Goal: Task Accomplishment & Management: Manage account settings

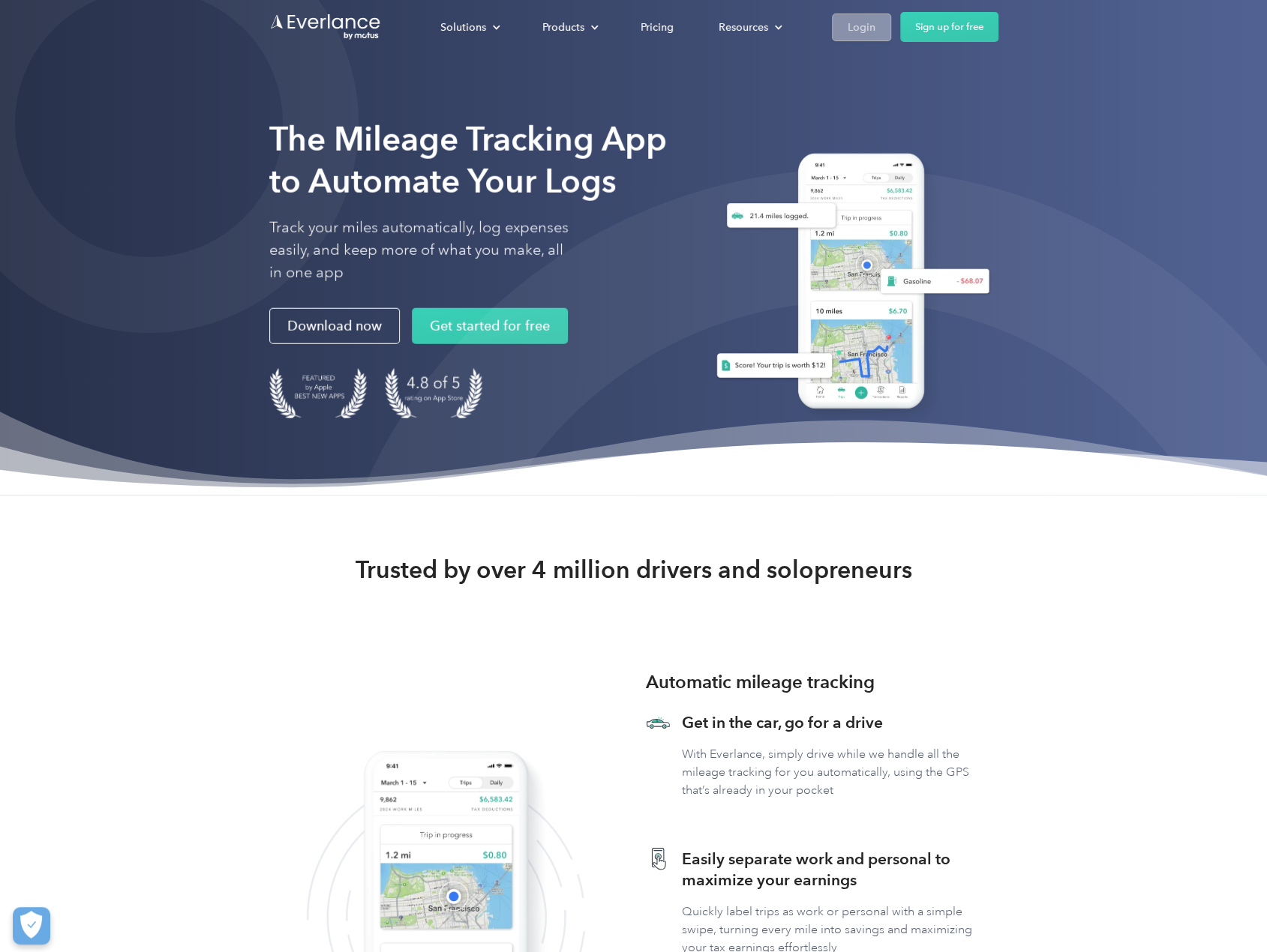
click at [862, 32] on div "Login" at bounding box center [862, 27] width 27 height 19
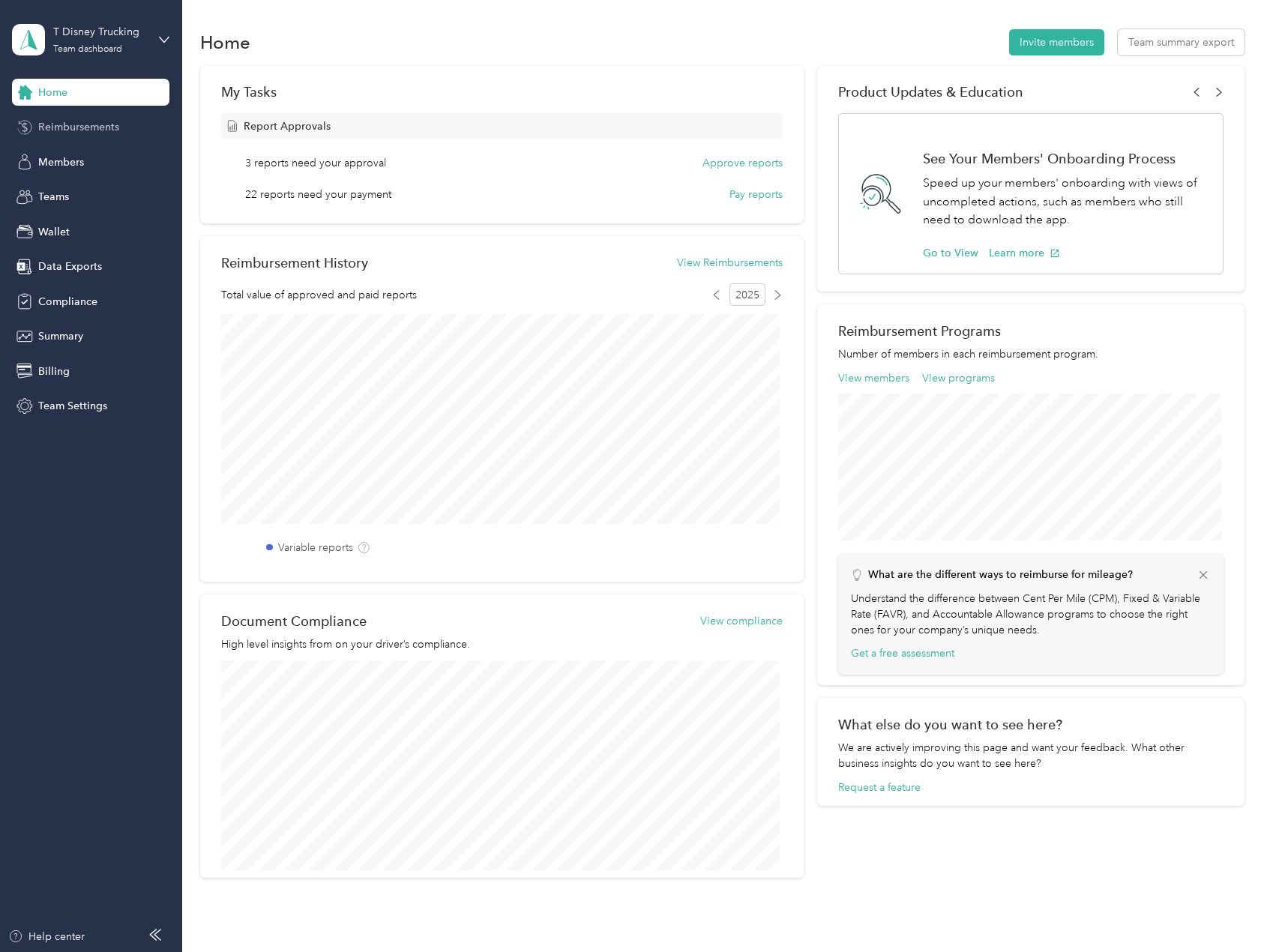
click at [118, 133] on span "Reimbursements" at bounding box center [79, 127] width 81 height 15
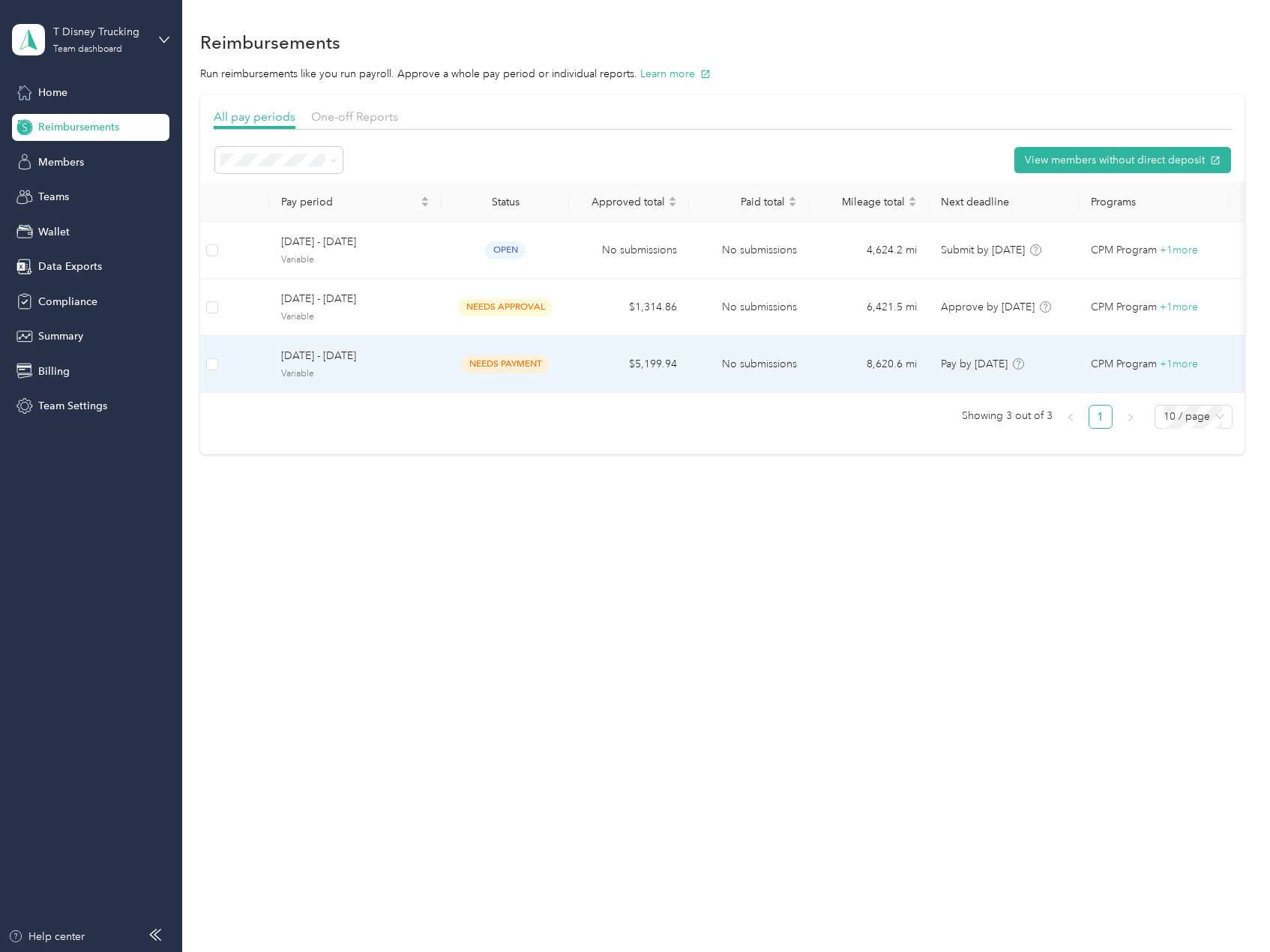
click at [362, 352] on span "[DATE] - [DATE]" at bounding box center [355, 356] width 148 height 16
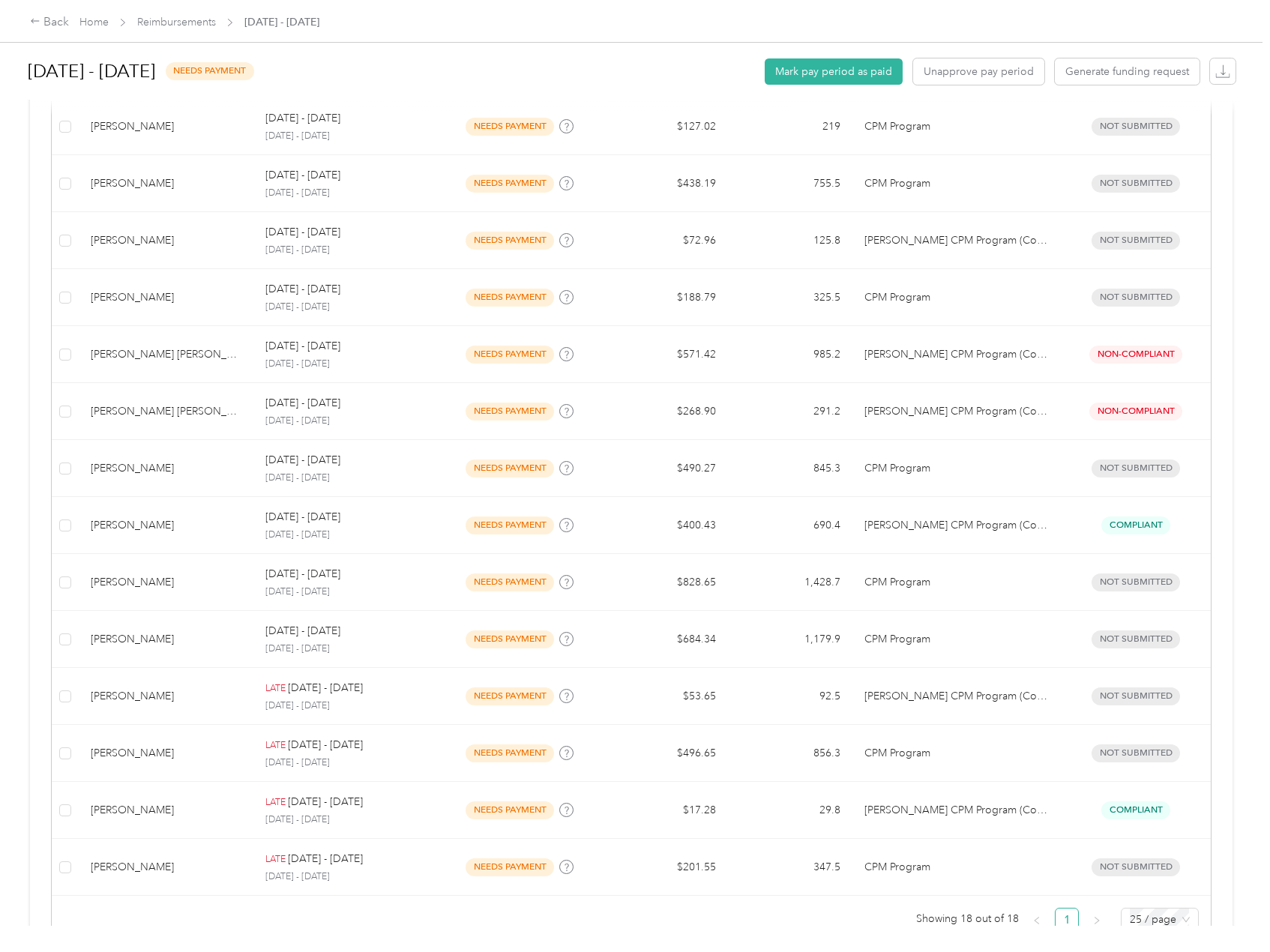
scroll to position [712, 0]
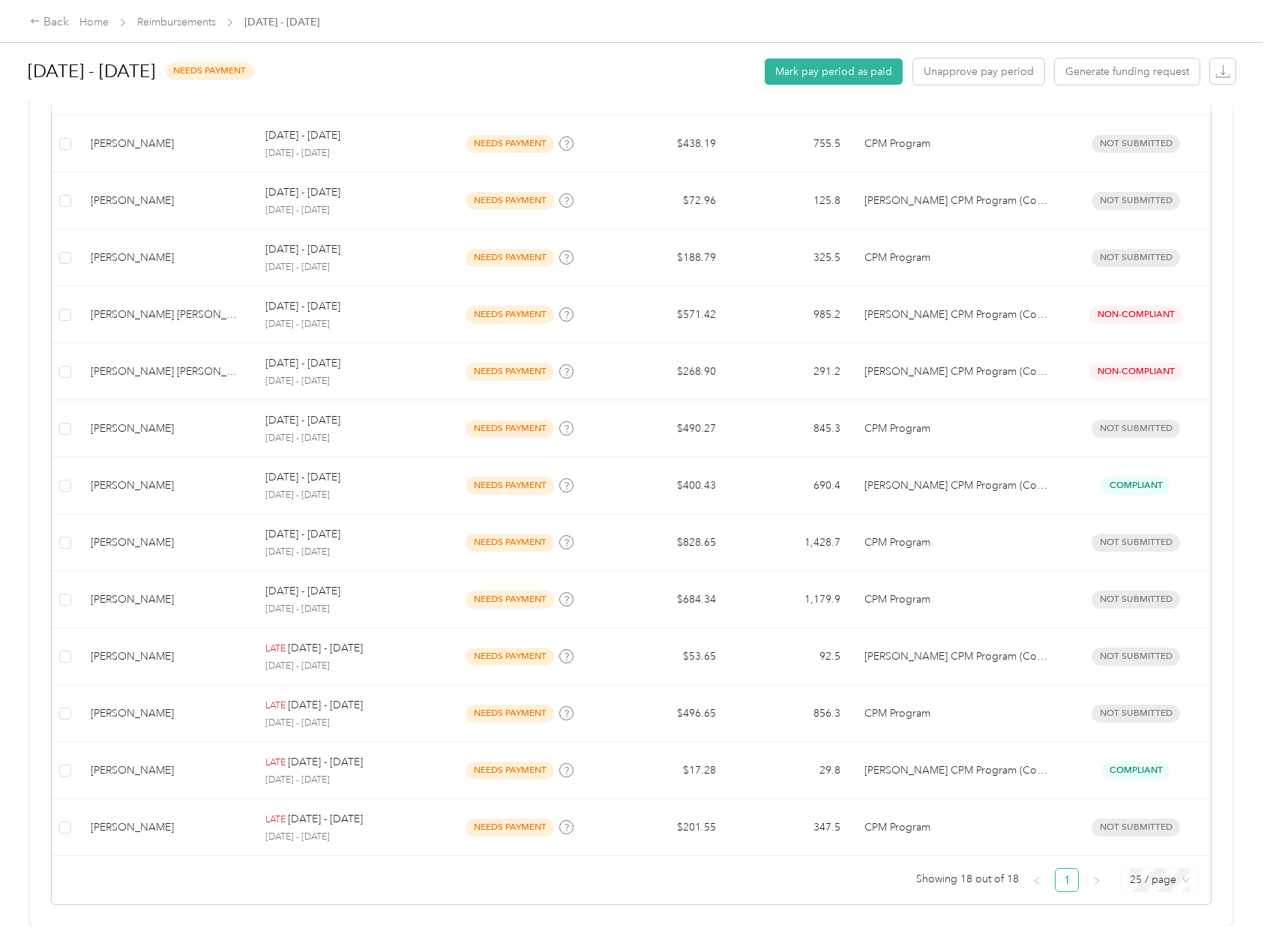
click at [1152, 874] on span "25 / page" at bounding box center [1160, 880] width 60 height 22
click at [1158, 845] on div "100 / page" at bounding box center [1159, 850] width 53 height 16
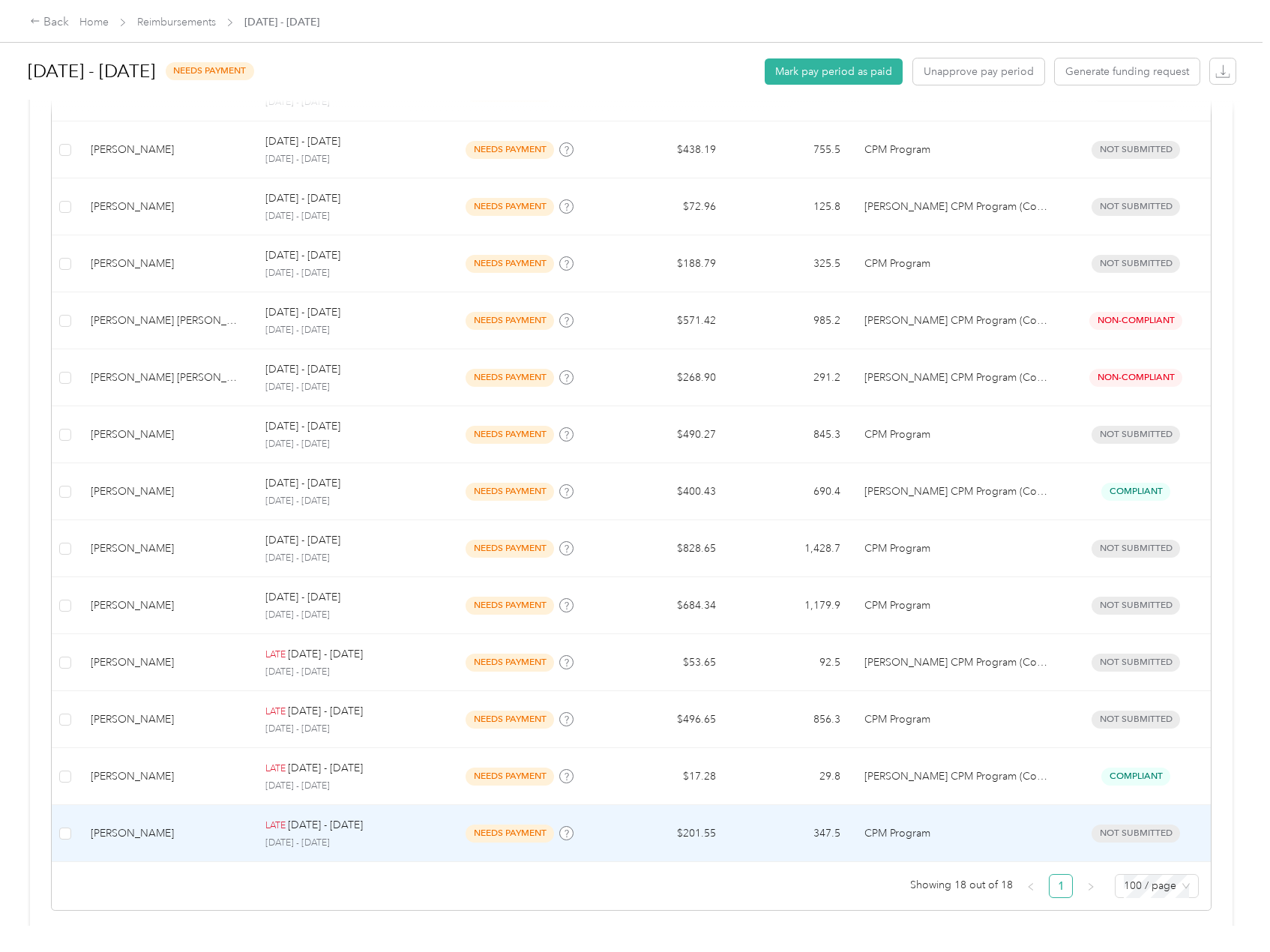
scroll to position [712, 0]
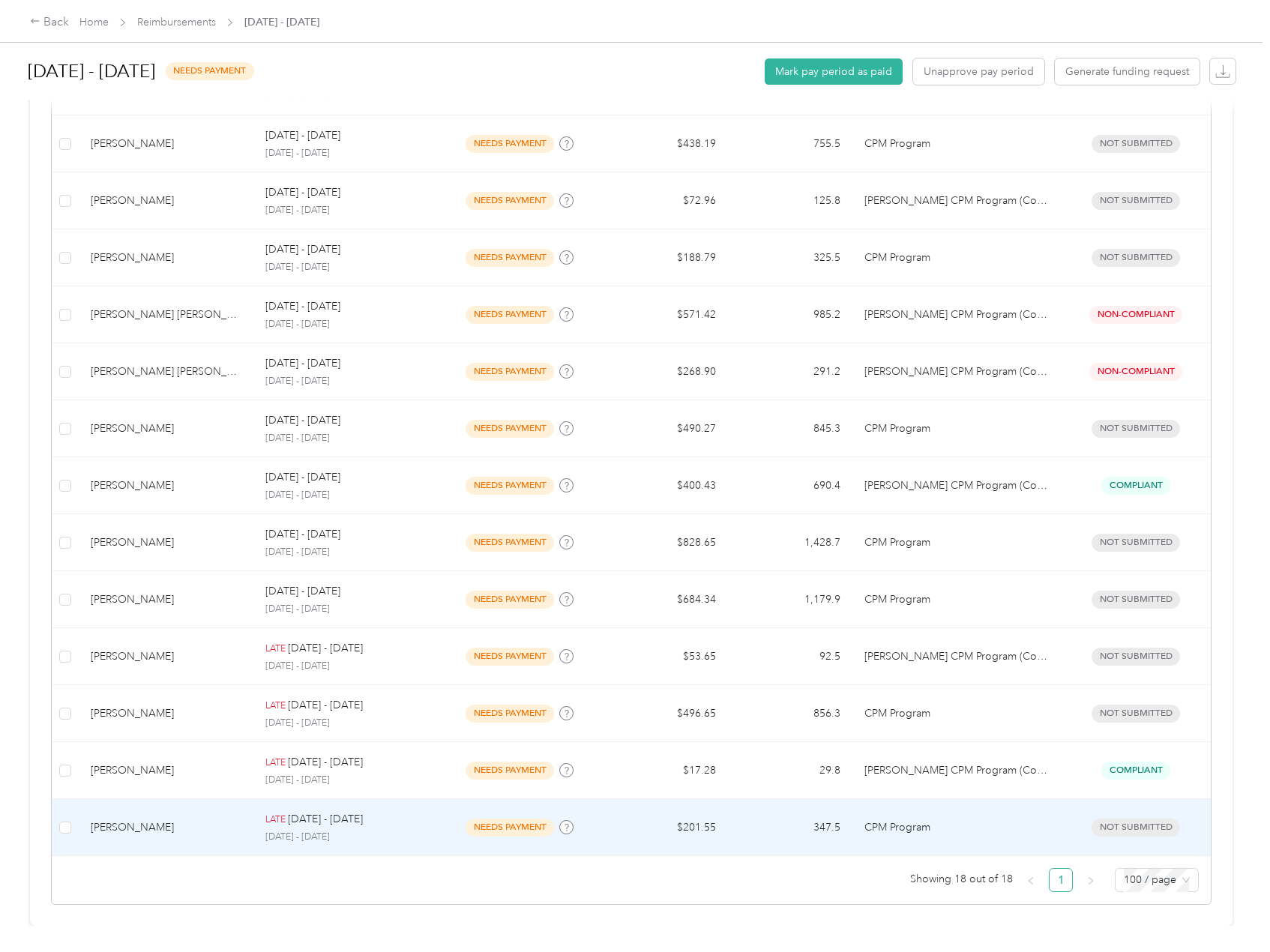
click at [924, 819] on p "CPM Program" at bounding box center [956, 827] width 184 height 16
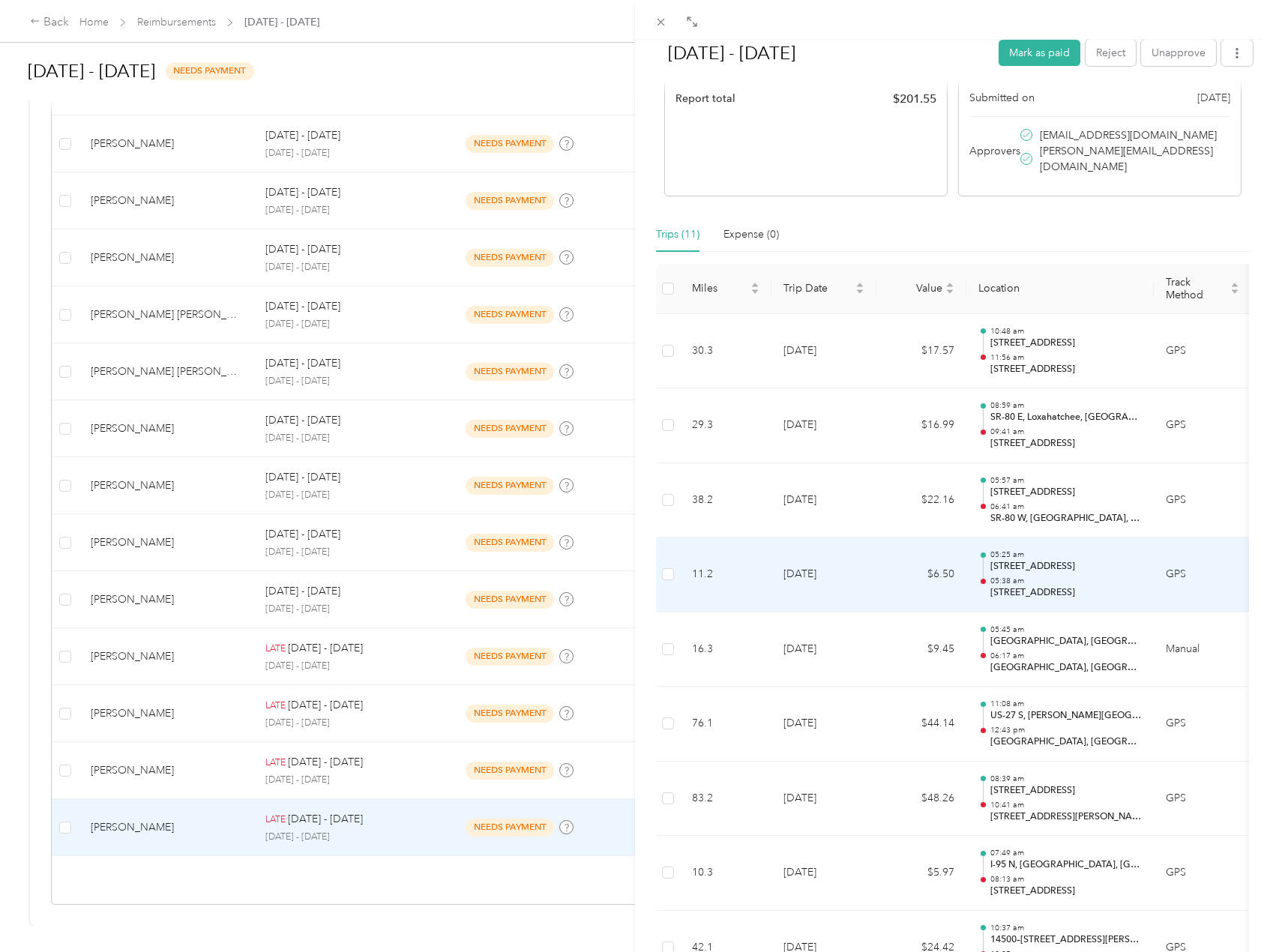
scroll to position [450, 0]
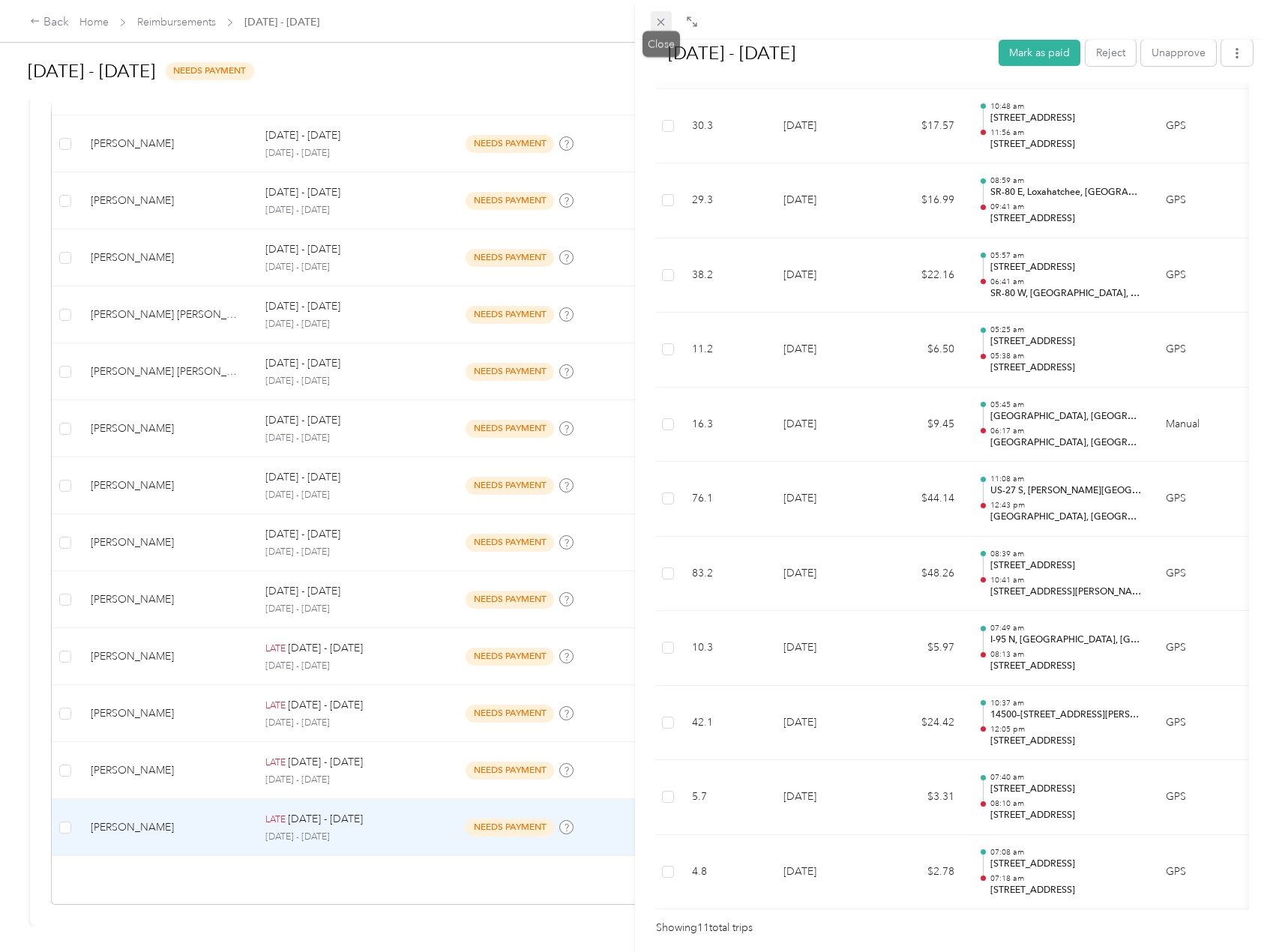
click at [661, 21] on icon at bounding box center [661, 21] width 13 height 13
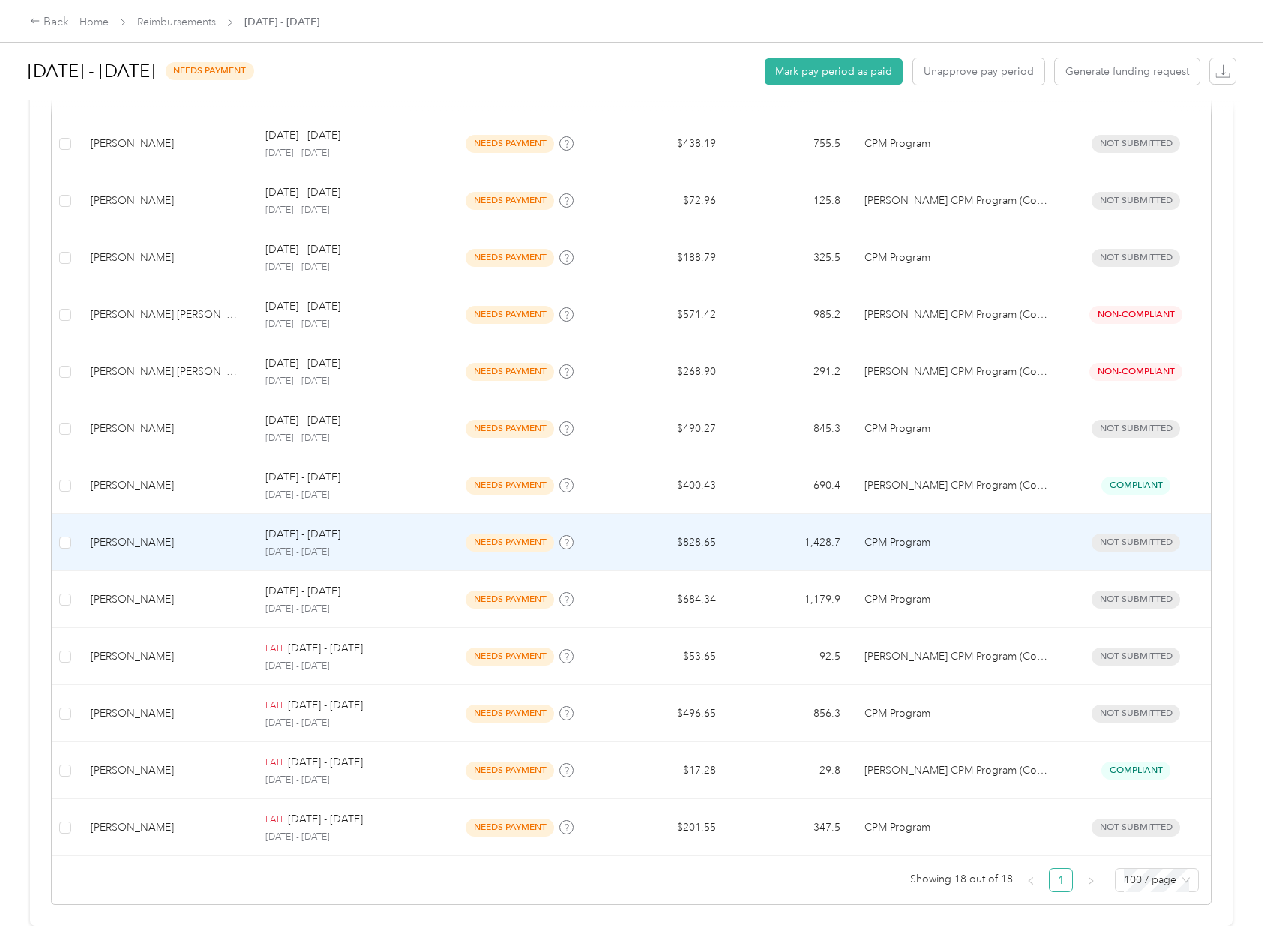
click at [830, 535] on td "1,428.7" at bounding box center [791, 542] width 125 height 57
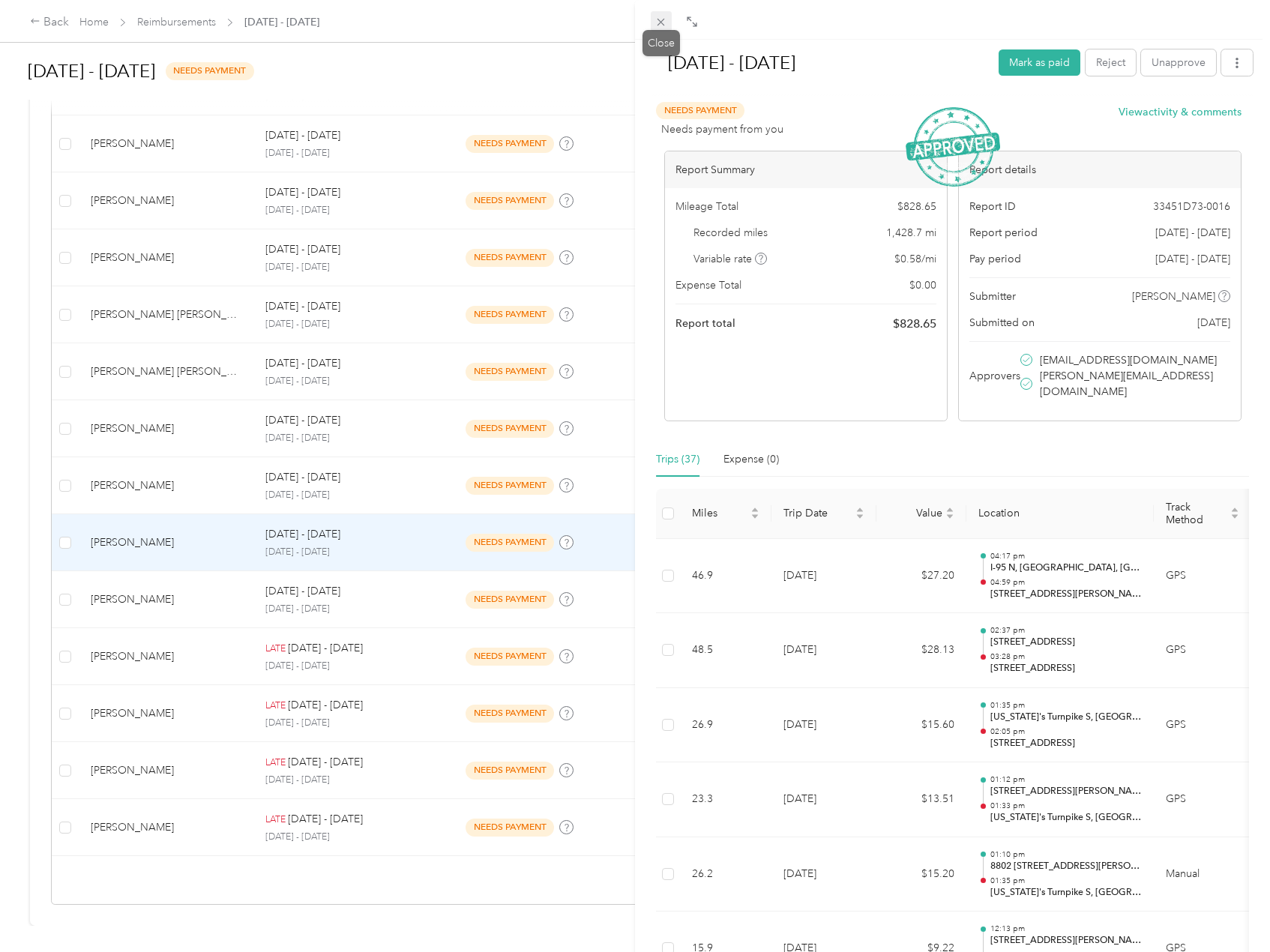
click at [656, 15] on icon at bounding box center [661, 21] width 13 height 13
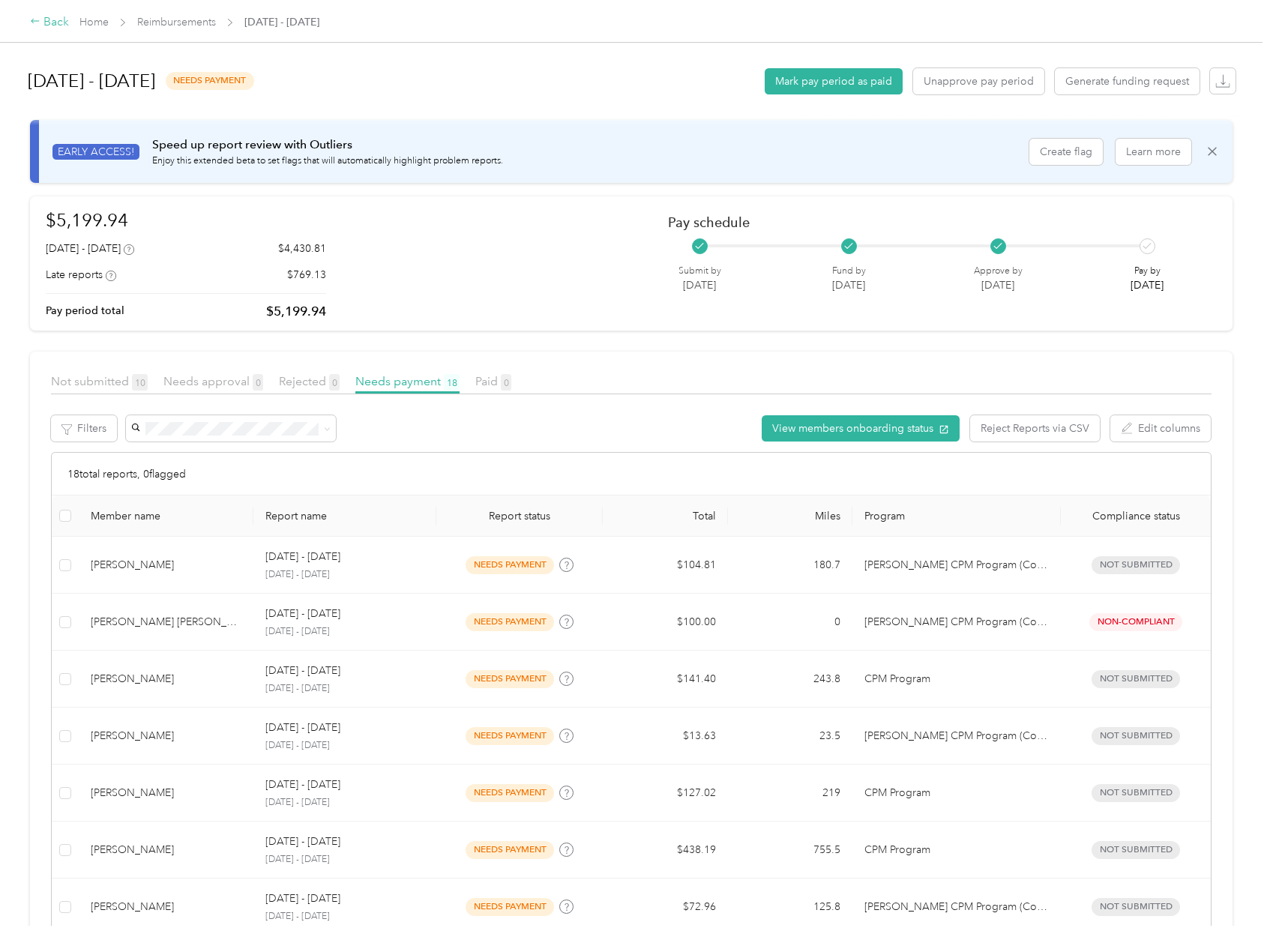
click at [47, 27] on div "Back" at bounding box center [49, 22] width 39 height 18
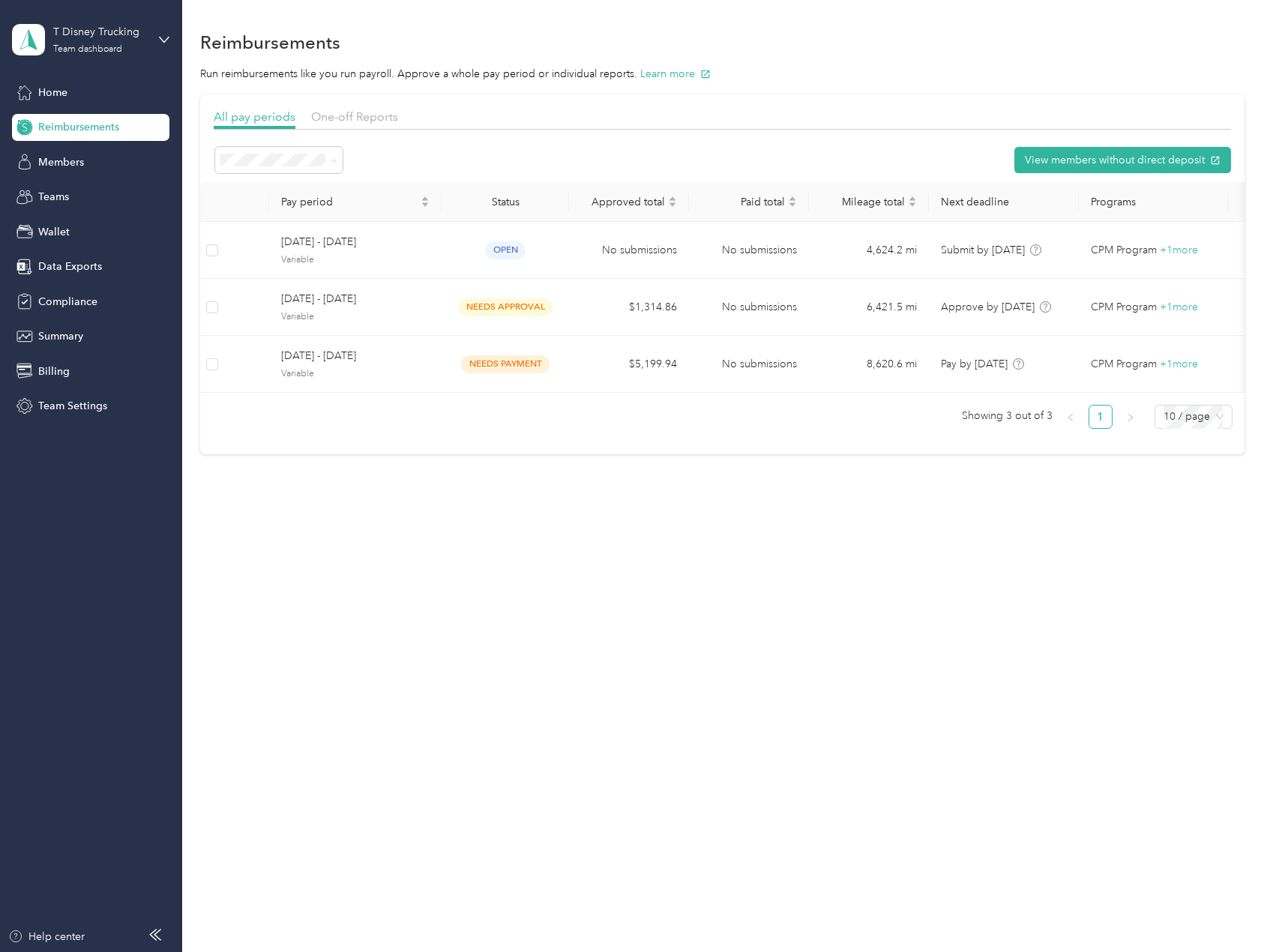
click at [297, 183] on div "All periods" at bounding box center [279, 187] width 107 height 15
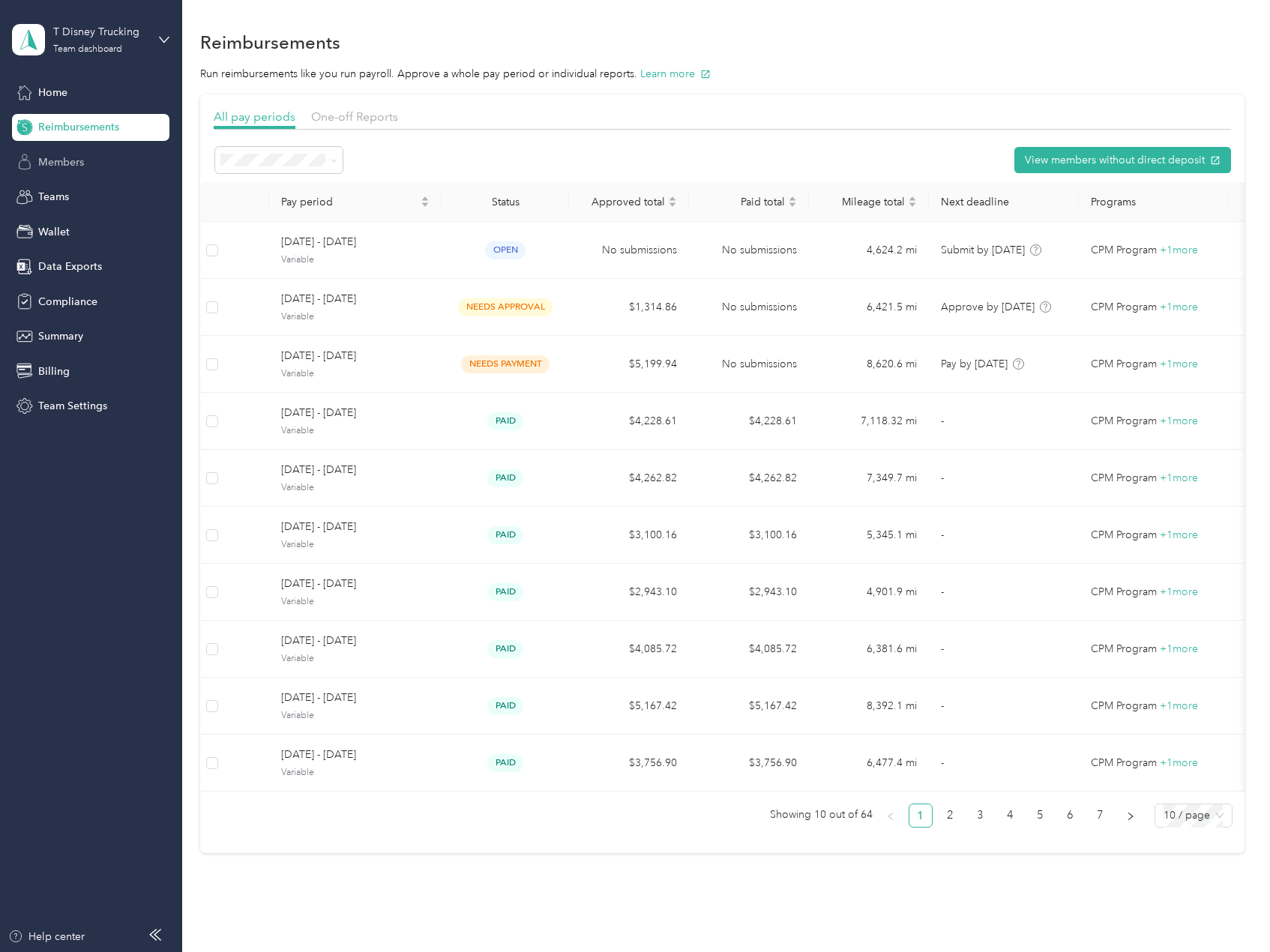
click at [76, 167] on span "Members" at bounding box center [61, 162] width 45 height 15
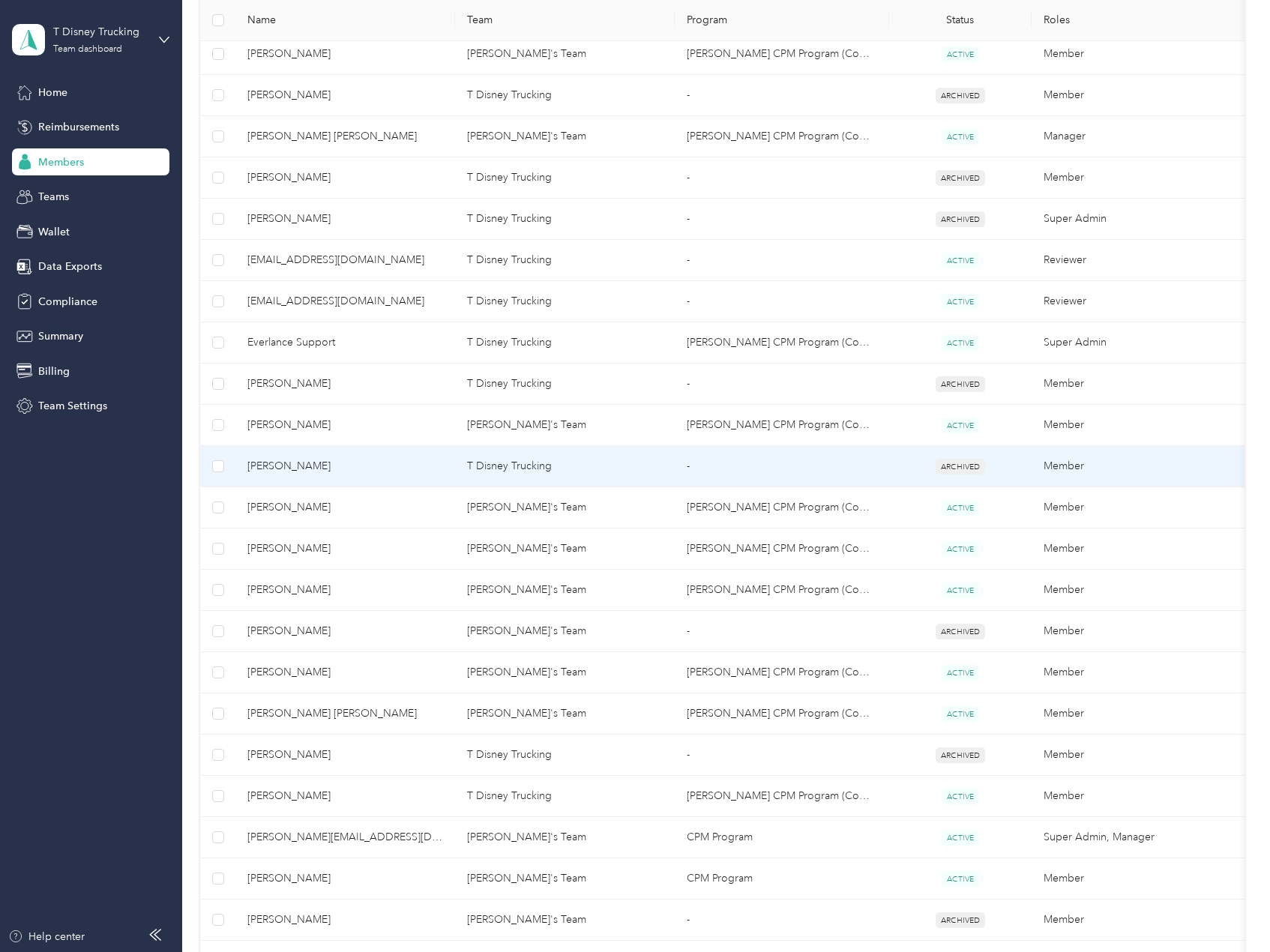
scroll to position [674, 0]
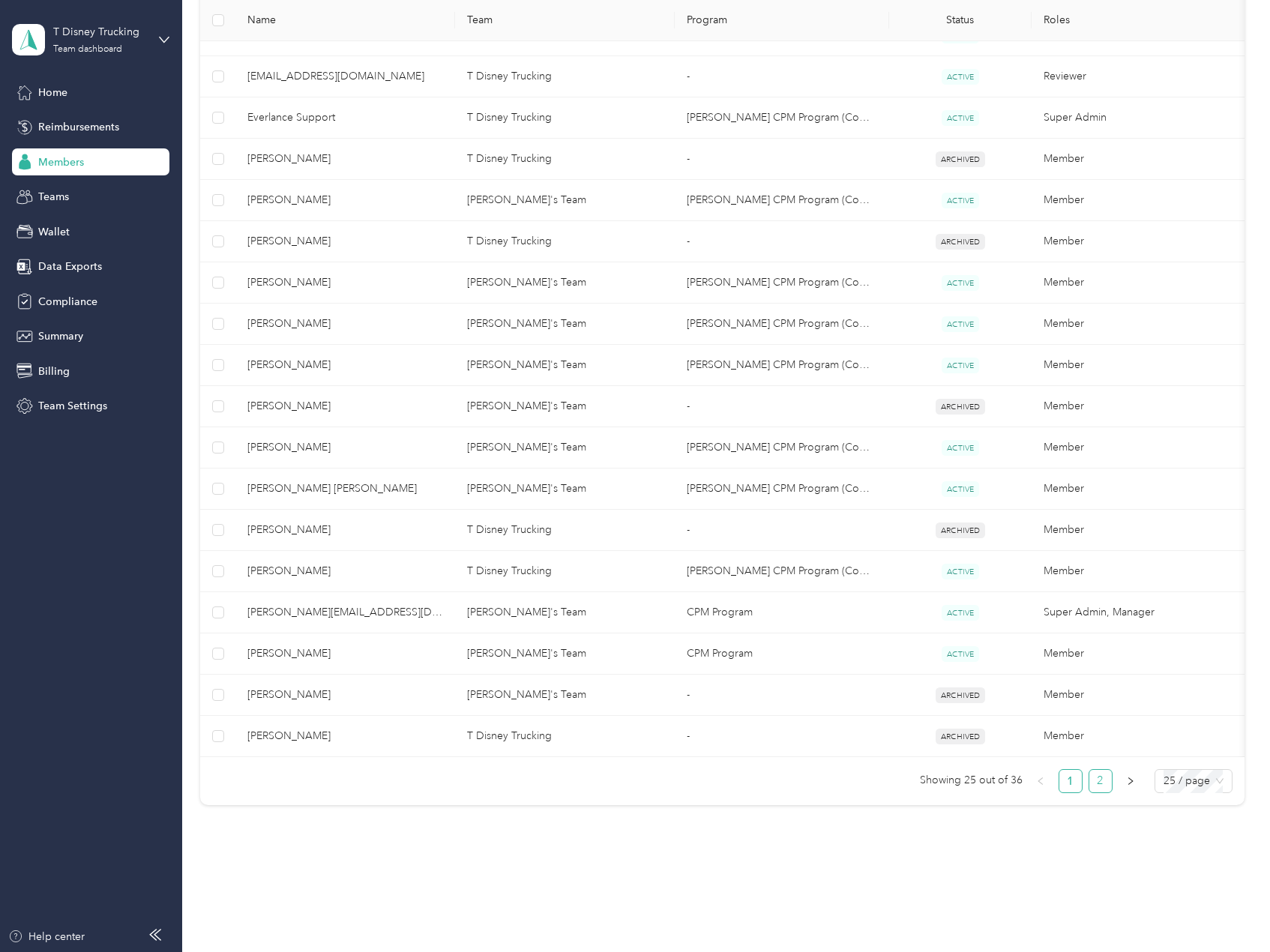
click at [1090, 775] on link "2" at bounding box center [1100, 781] width 22 height 22
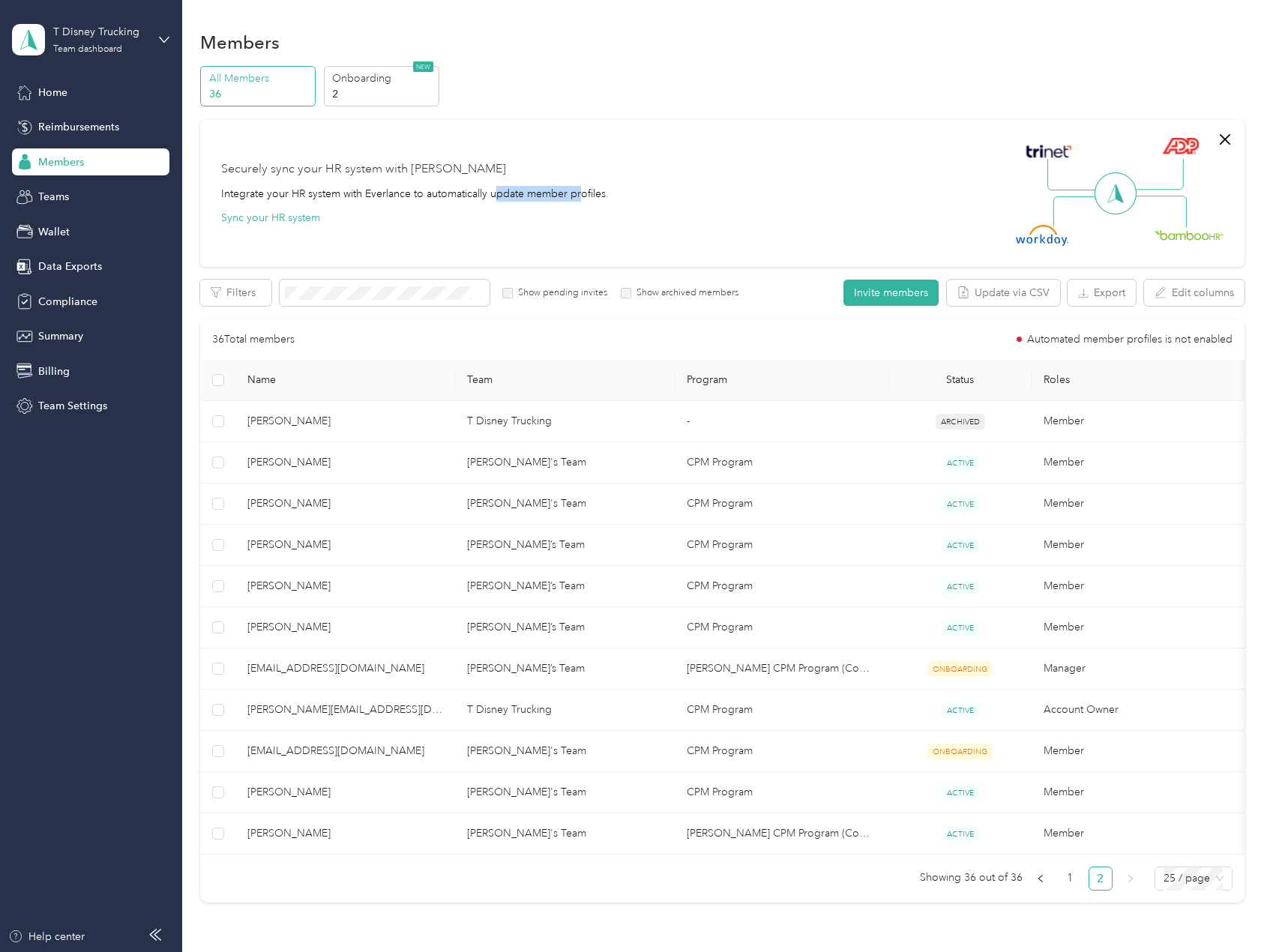
drag, startPoint x: 497, startPoint y: 195, endPoint x: 581, endPoint y: 189, distance: 84.2
click at [581, 189] on div "Integrate your HR system with Everlance to automatically update member profiles." at bounding box center [415, 194] width 387 height 15
click at [87, 131] on span "Reimbursements" at bounding box center [79, 127] width 81 height 15
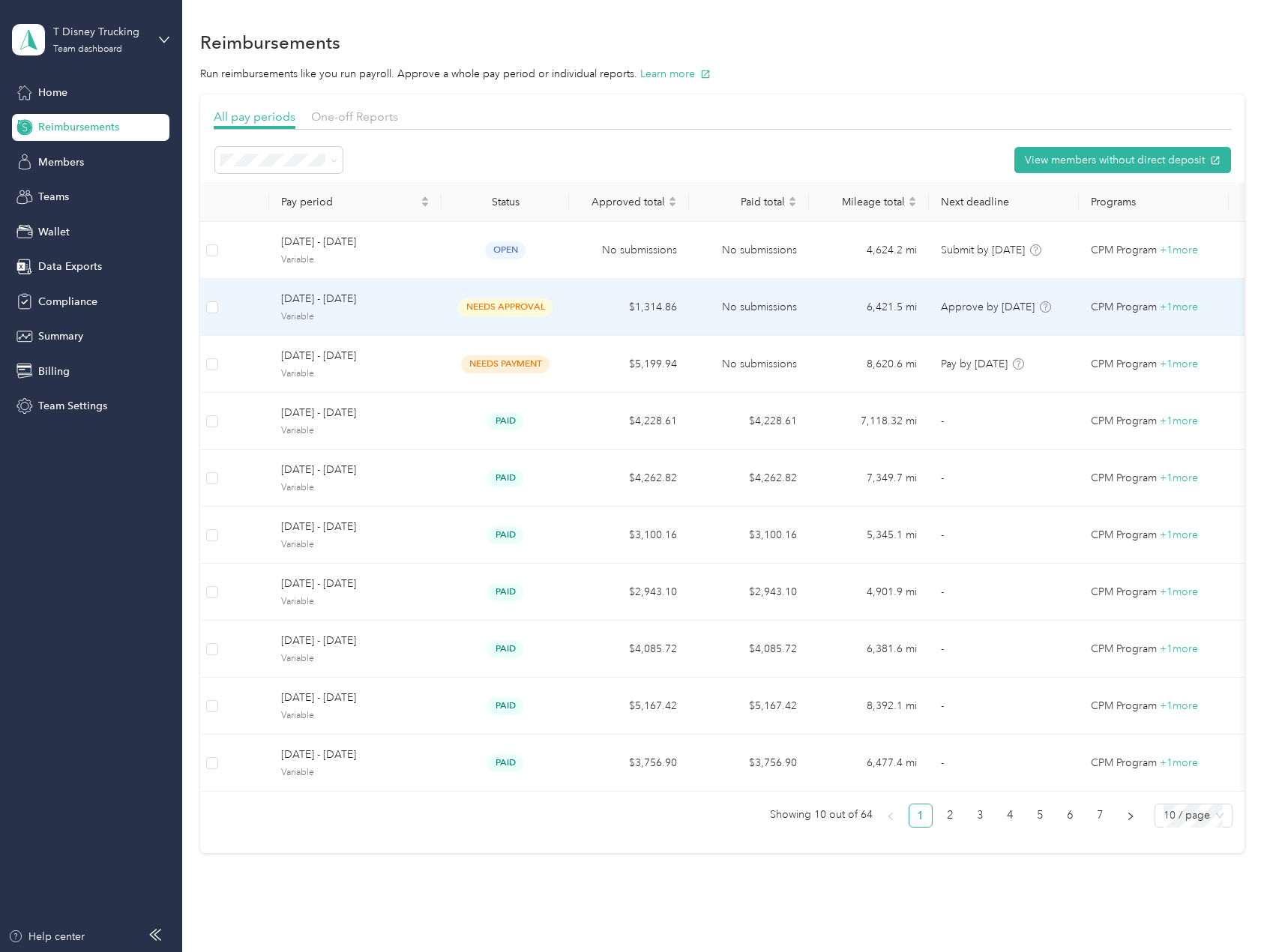
click at [618, 308] on td "$1,314.86" at bounding box center [629, 307] width 120 height 57
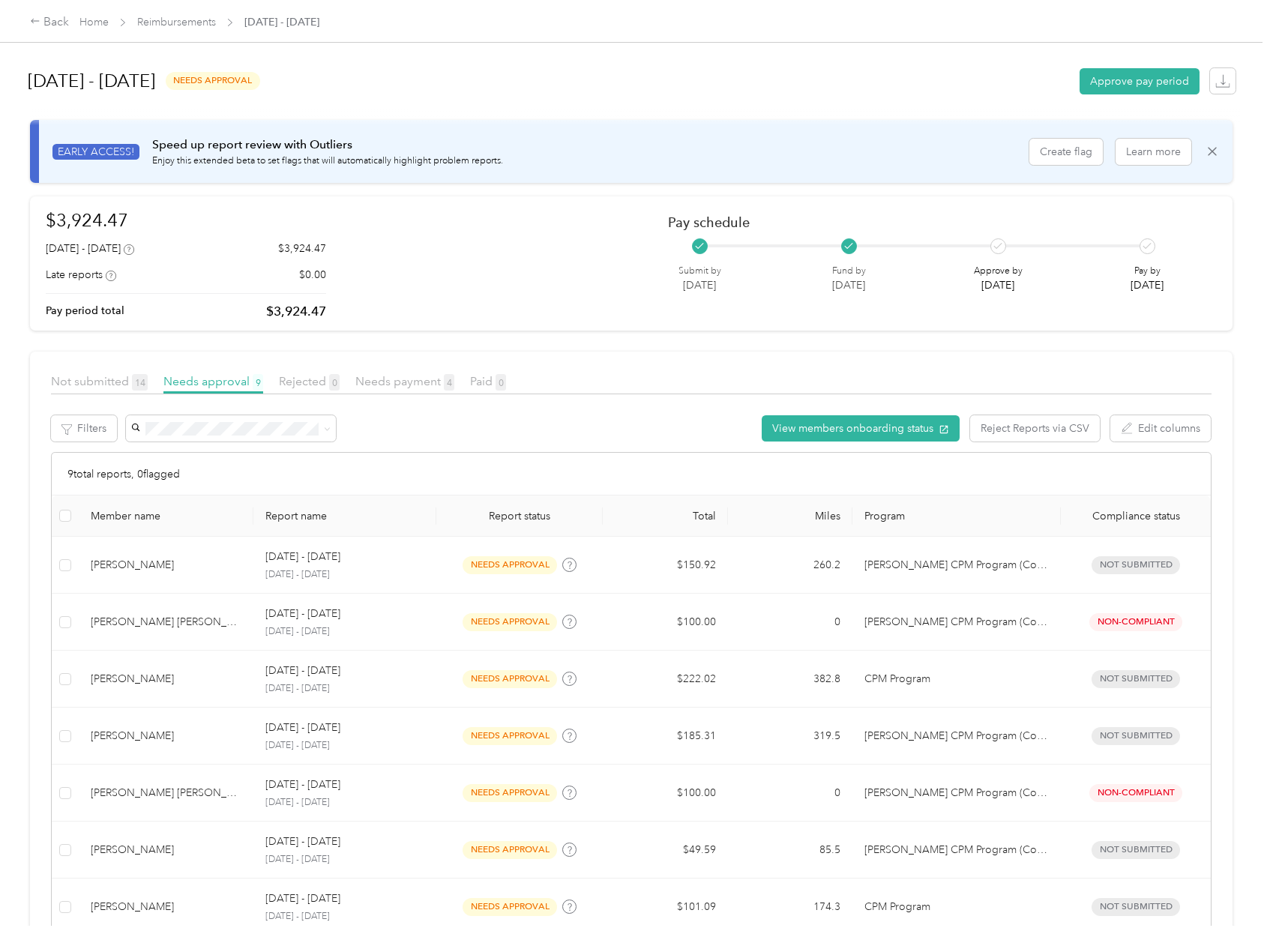
scroll to position [201, 0]
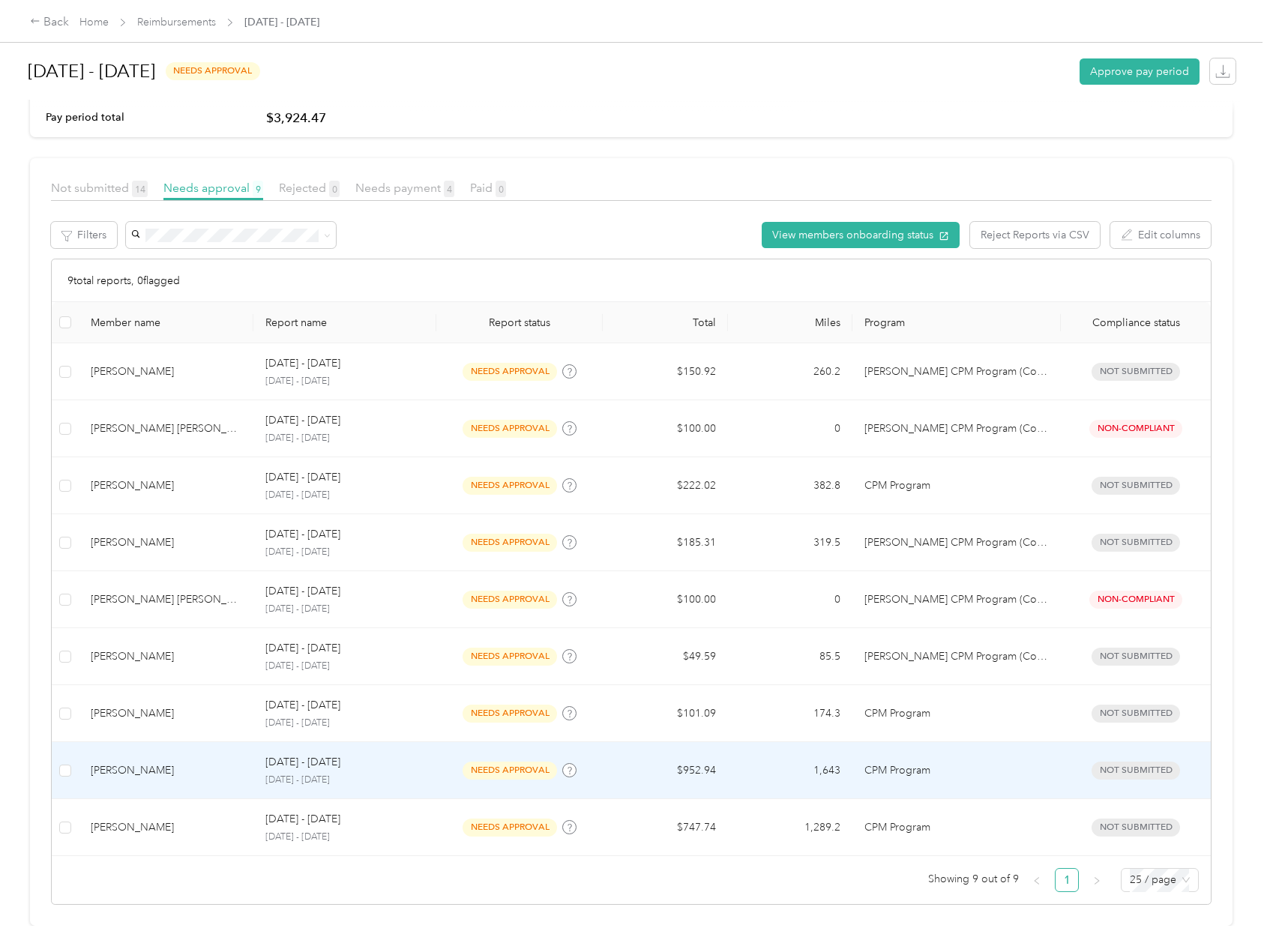
click at [710, 757] on td "$952.94" at bounding box center [665, 770] width 125 height 57
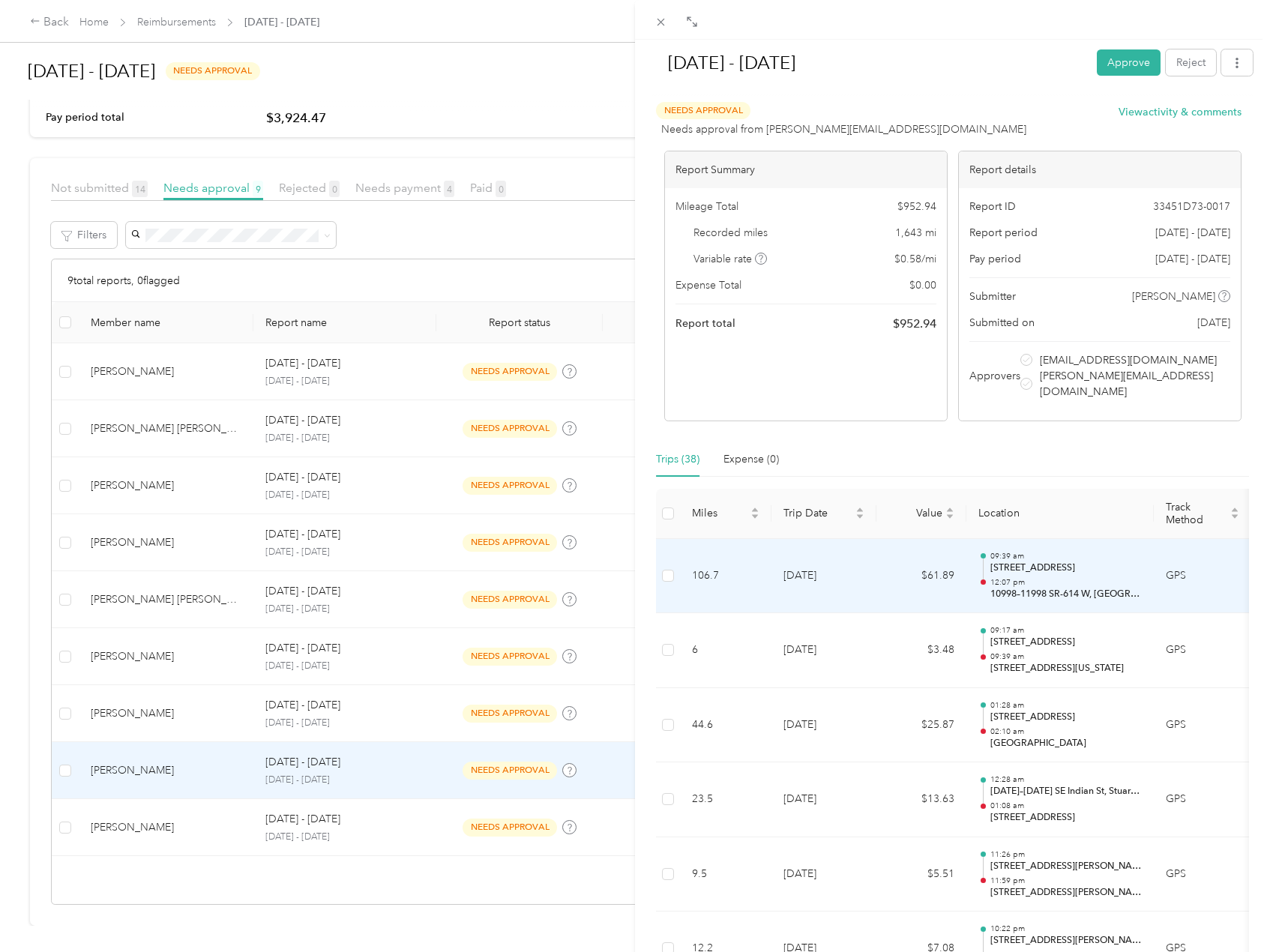
click at [1102, 561] on p "[STREET_ADDRESS]" at bounding box center [1066, 568] width 152 height 14
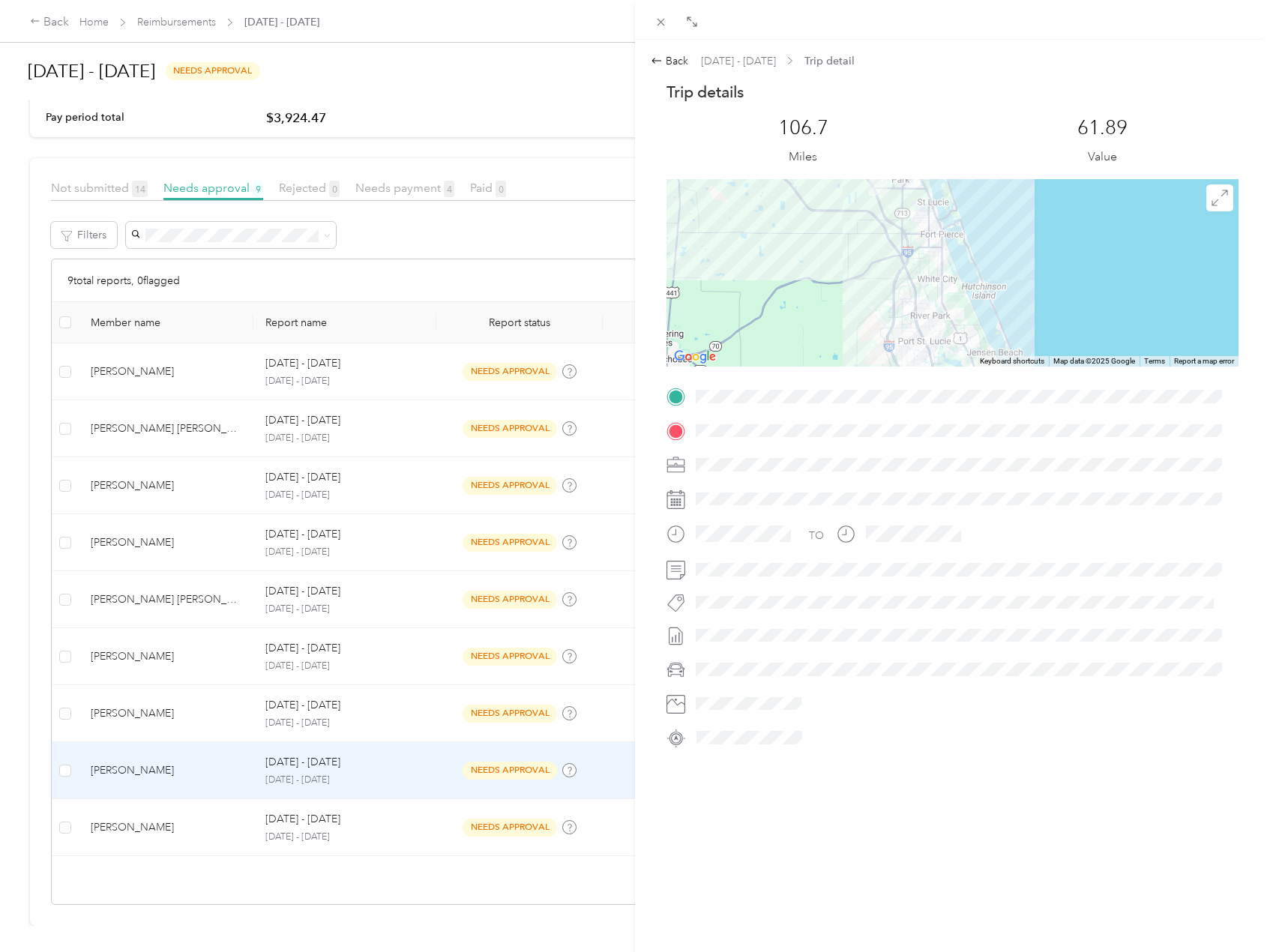
drag, startPoint x: 924, startPoint y: 326, endPoint x: 937, endPoint y: 183, distance: 143.6
click at [937, 183] on div at bounding box center [953, 272] width 572 height 188
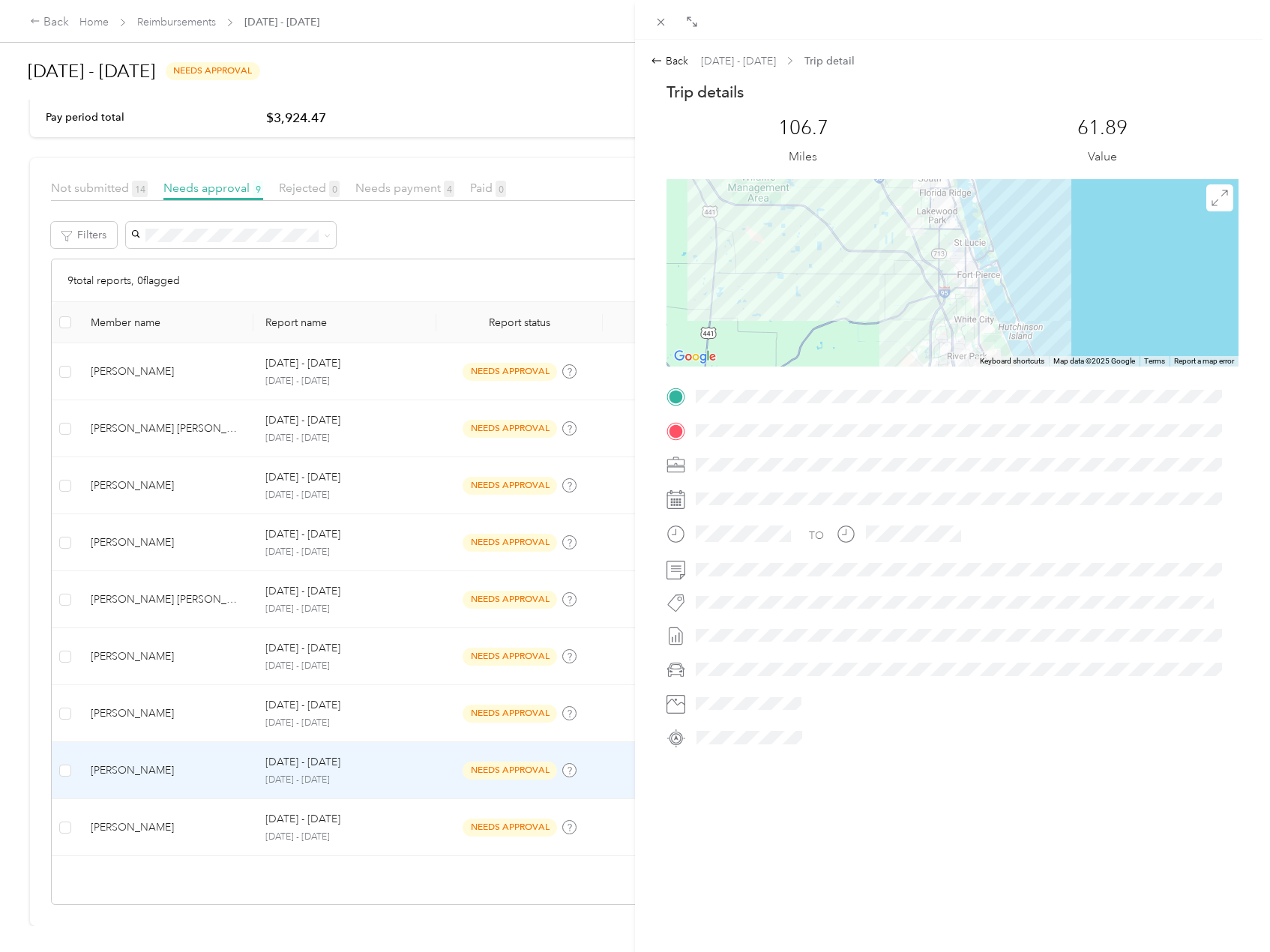
drag, startPoint x: 997, startPoint y: 302, endPoint x: 1033, endPoint y: 349, distance: 59.2
click at [1033, 349] on div at bounding box center [953, 272] width 572 height 188
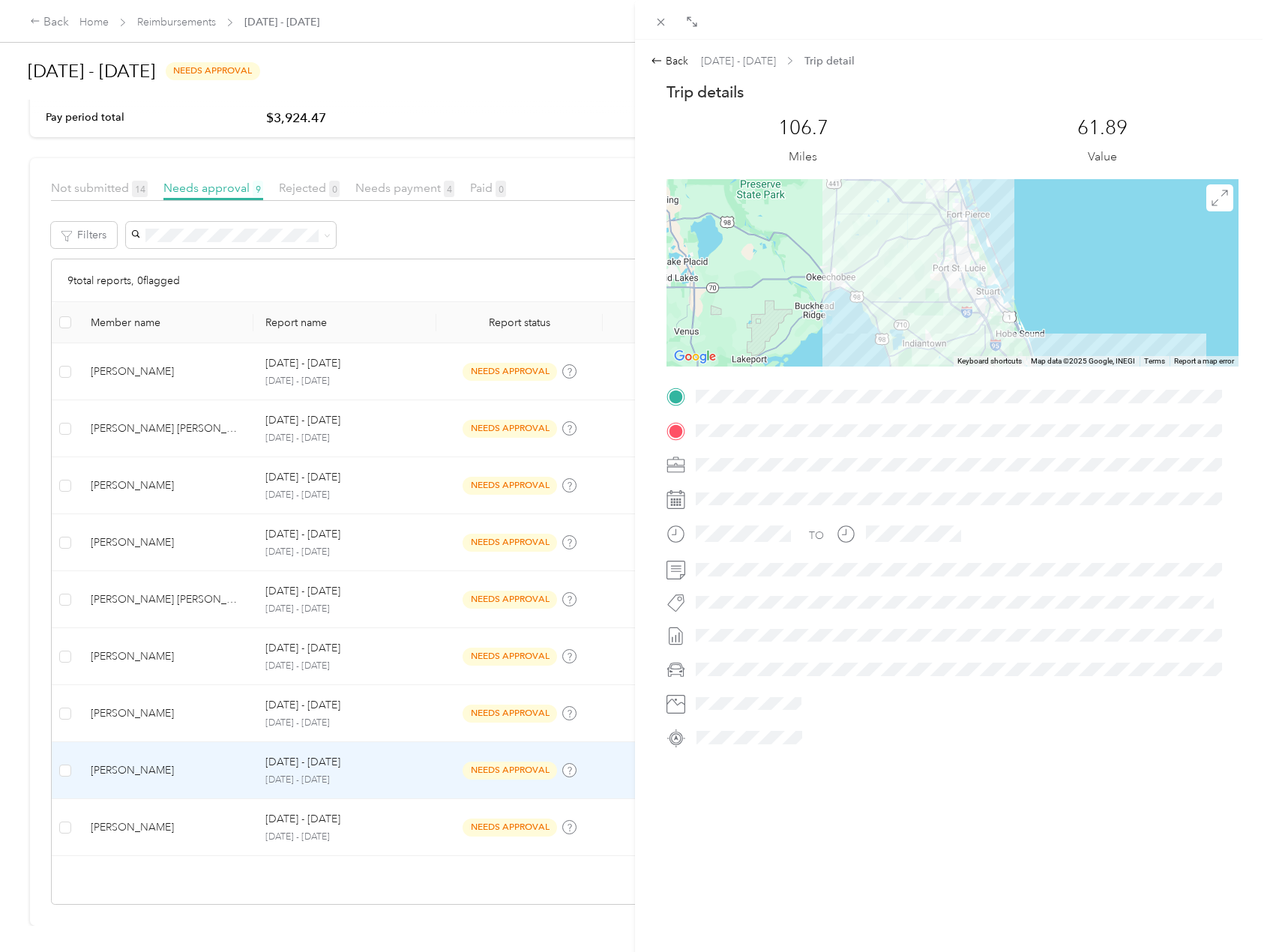
drag, startPoint x: 1052, startPoint y: 315, endPoint x: 1010, endPoint y: 213, distance: 110.3
click at [1010, 213] on div at bounding box center [953, 272] width 572 height 188
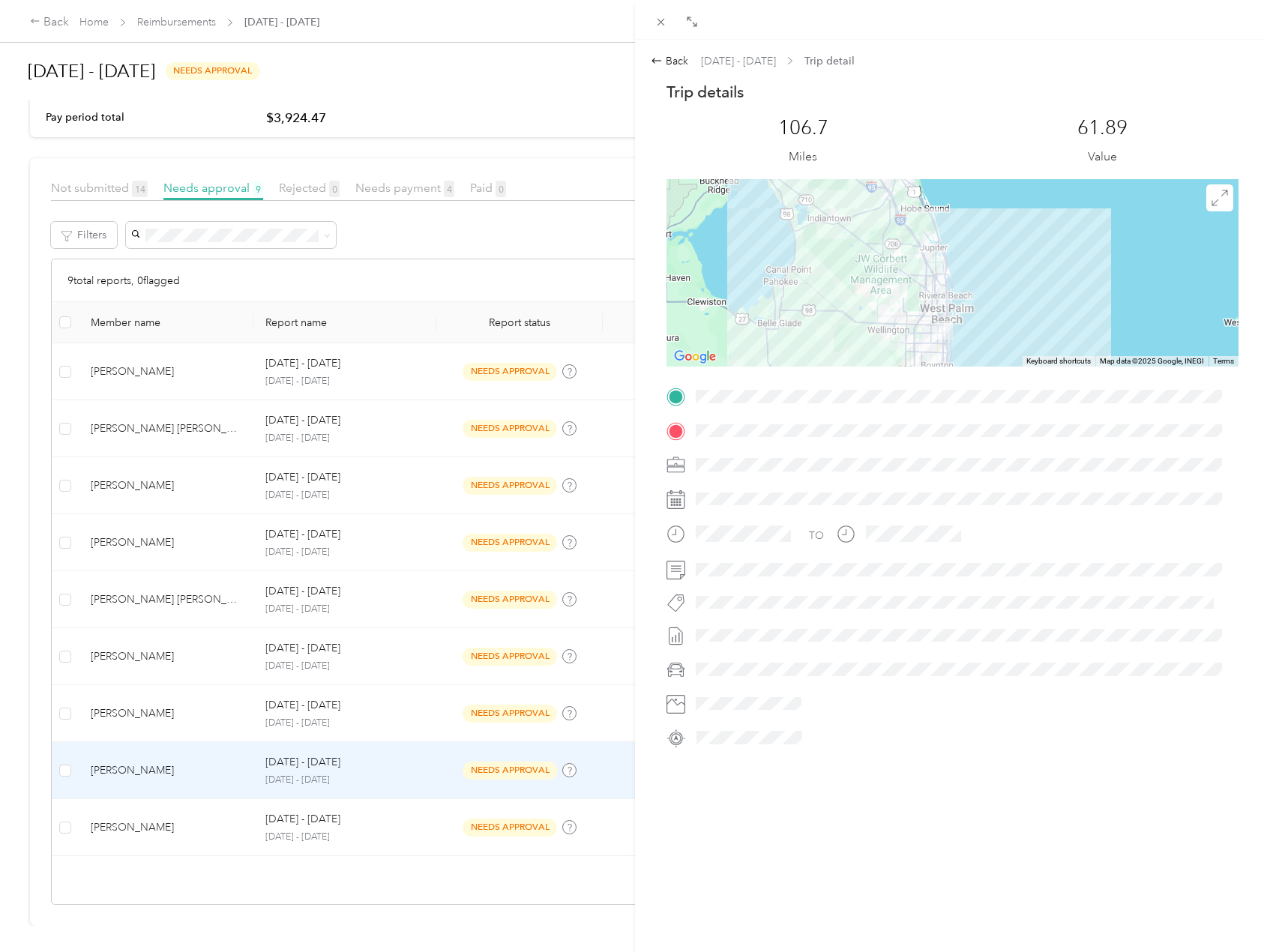
drag, startPoint x: 1066, startPoint y: 308, endPoint x: 968, endPoint y: 177, distance: 163.6
click at [972, 183] on div at bounding box center [953, 272] width 572 height 188
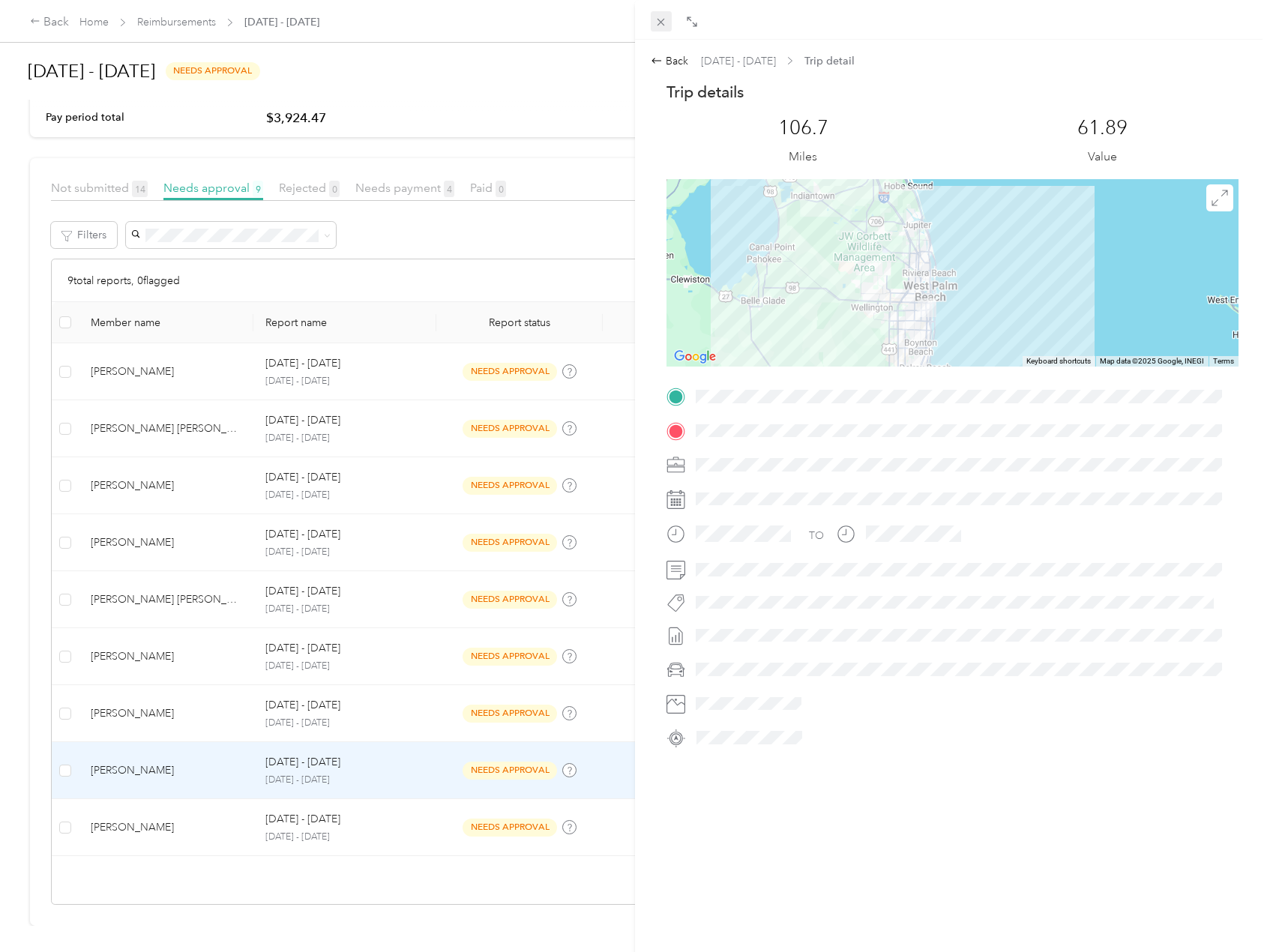
click at [665, 20] on icon at bounding box center [661, 21] width 13 height 13
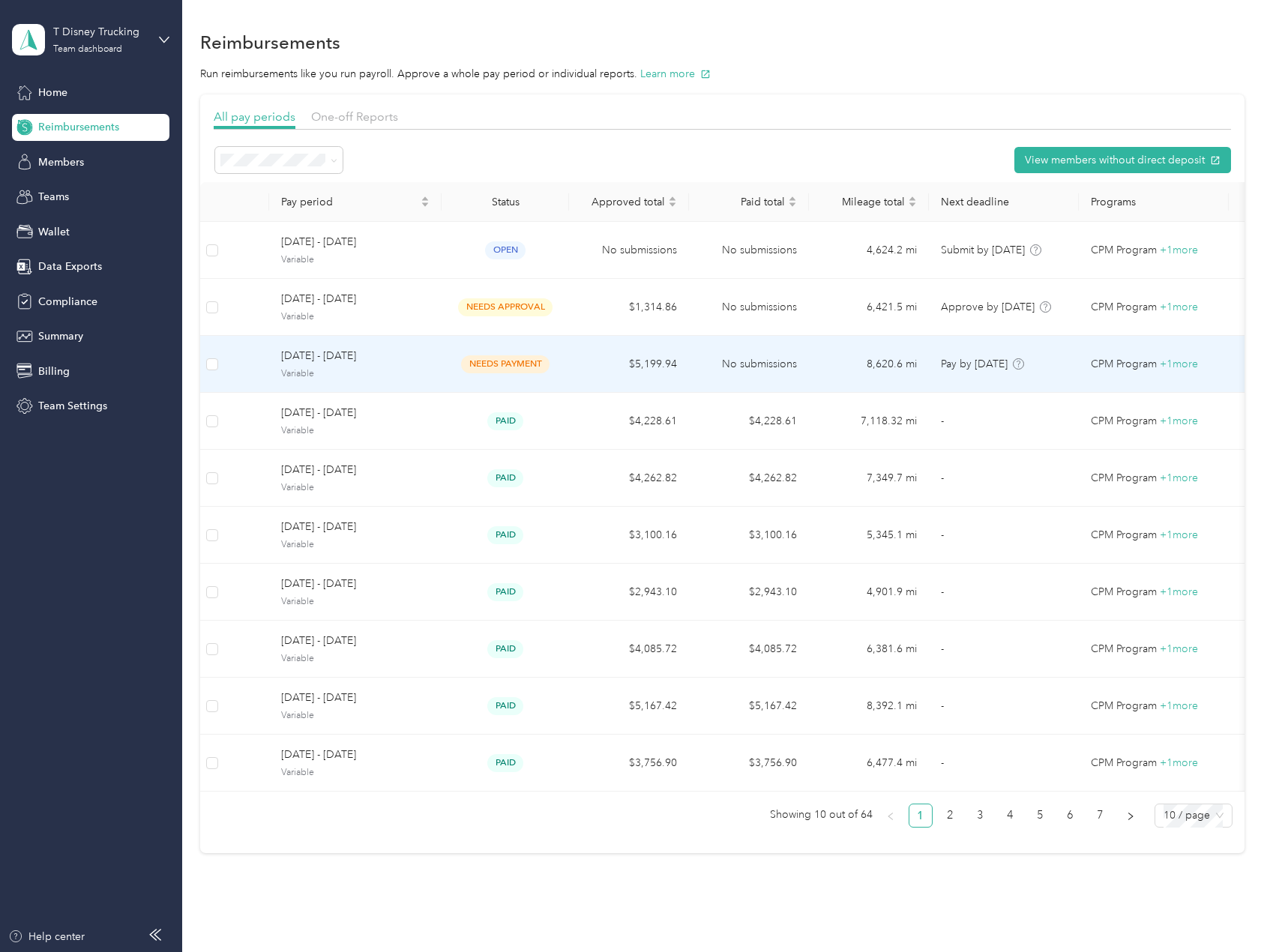
click at [569, 368] on td "$5,199.94" at bounding box center [629, 364] width 120 height 57
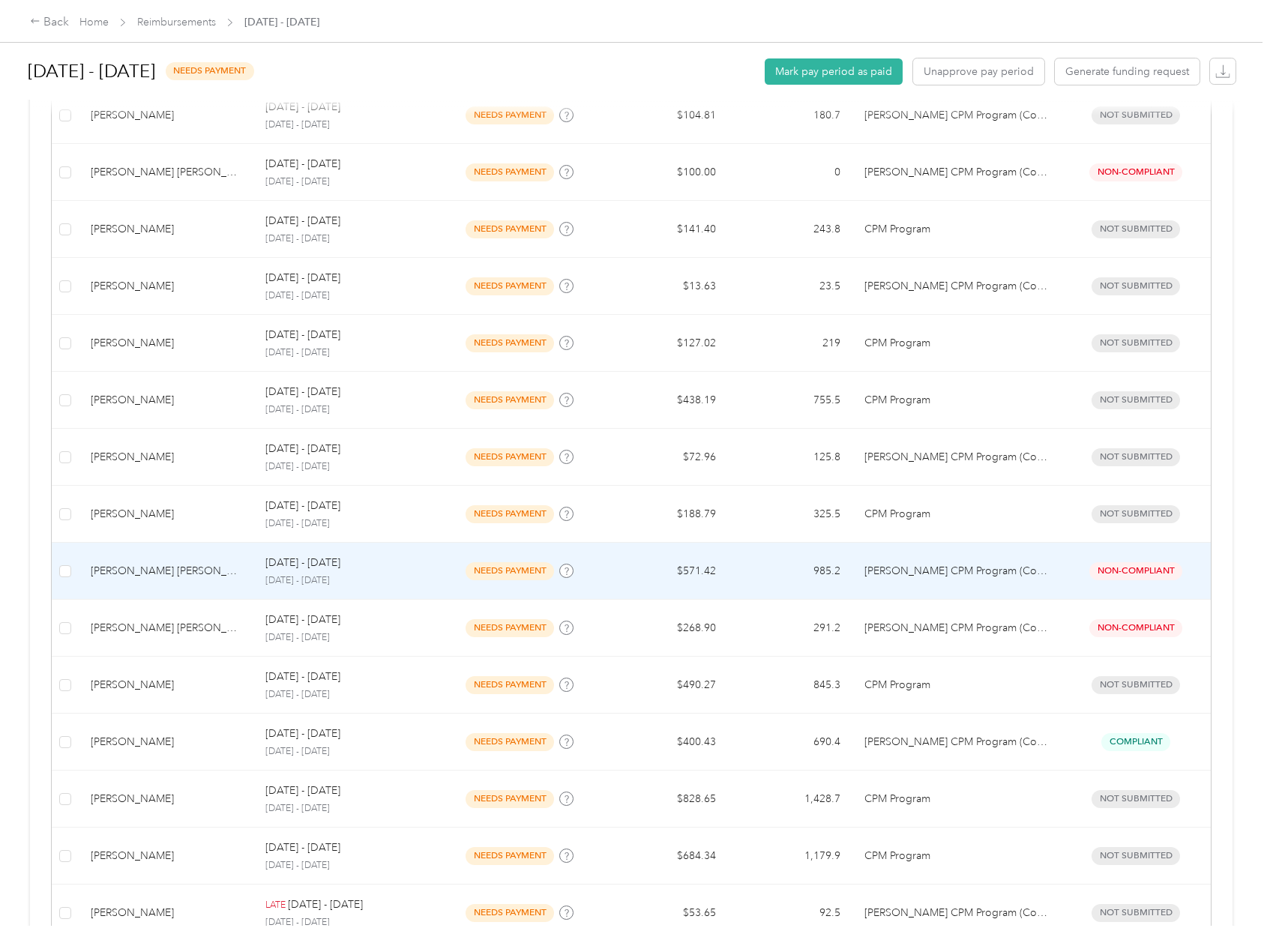
scroll to position [674, 0]
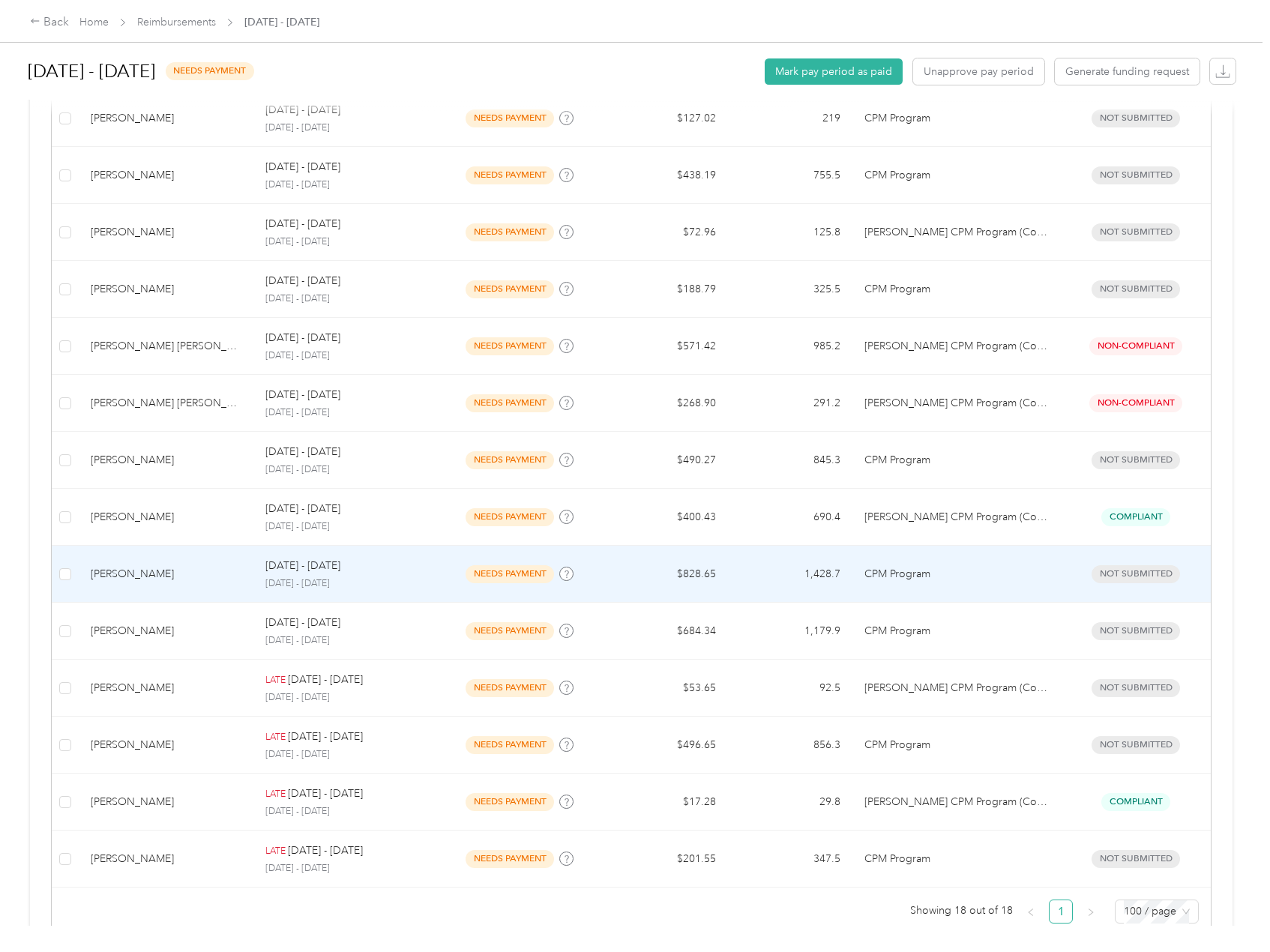
click at [718, 574] on td "$828.65" at bounding box center [665, 574] width 125 height 57
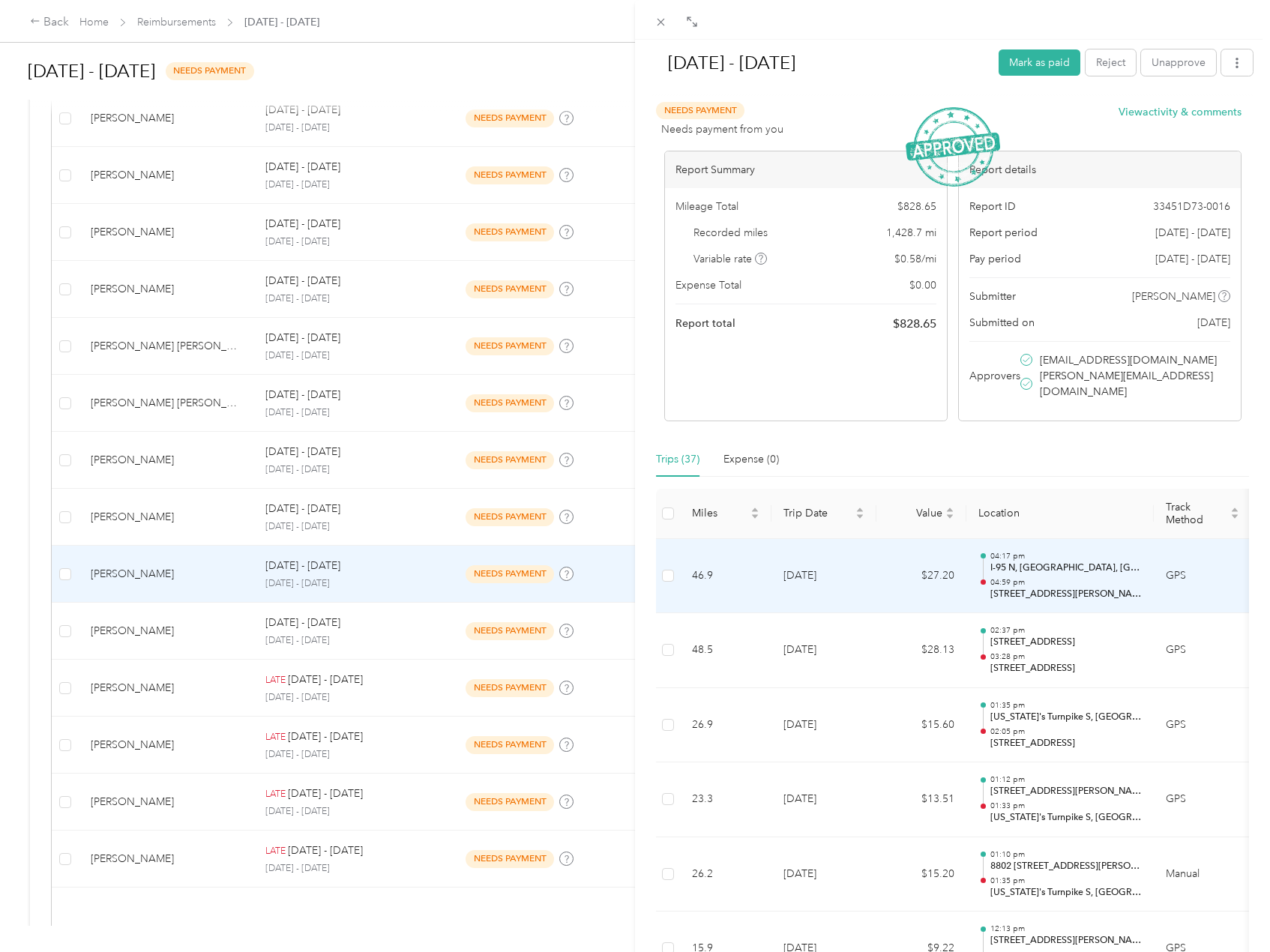
click at [1122, 588] on p "[STREET_ADDRESS][PERSON_NAME]" at bounding box center [1066, 595] width 152 height 14
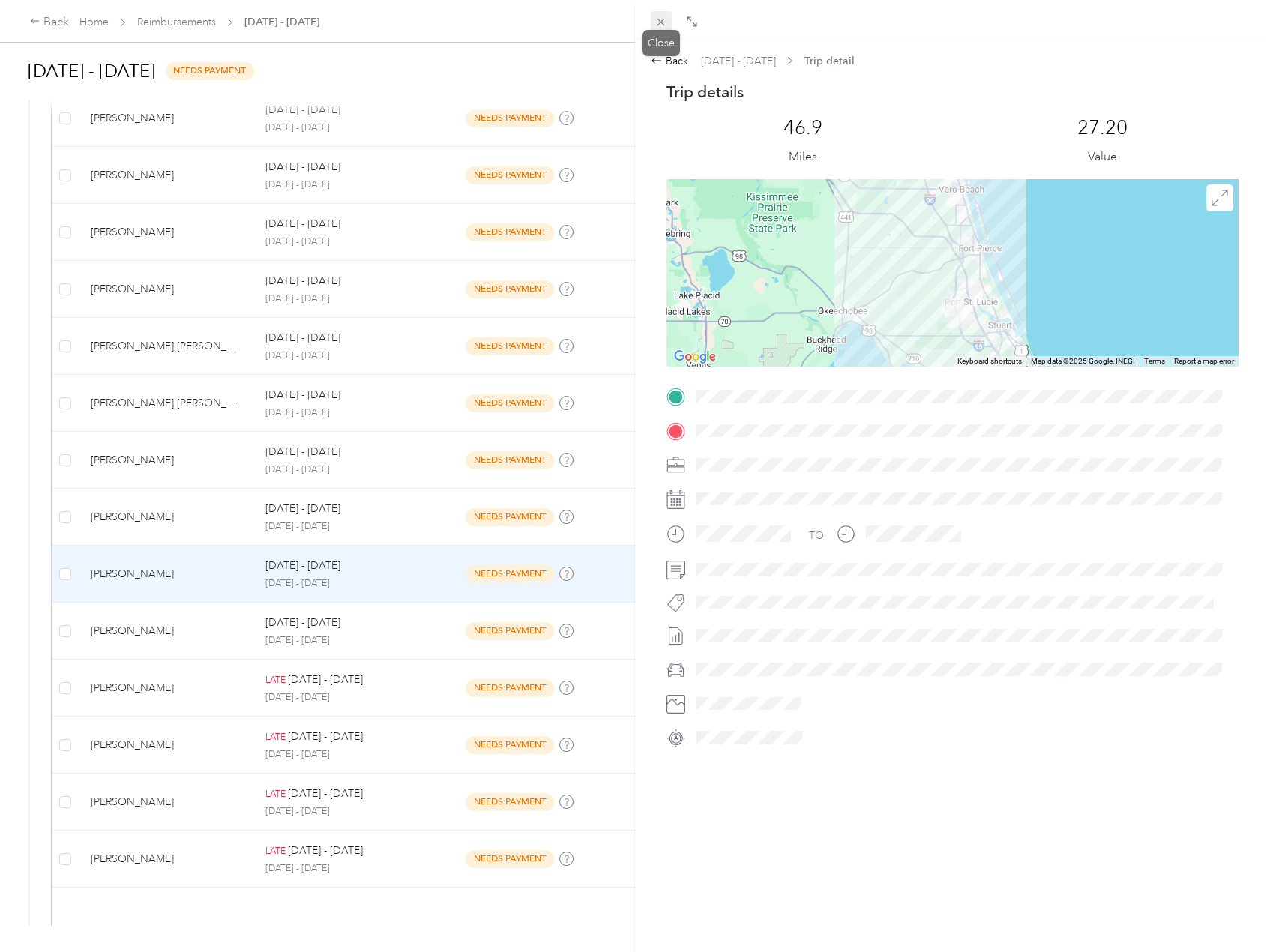
click at [656, 26] on icon at bounding box center [661, 21] width 13 height 13
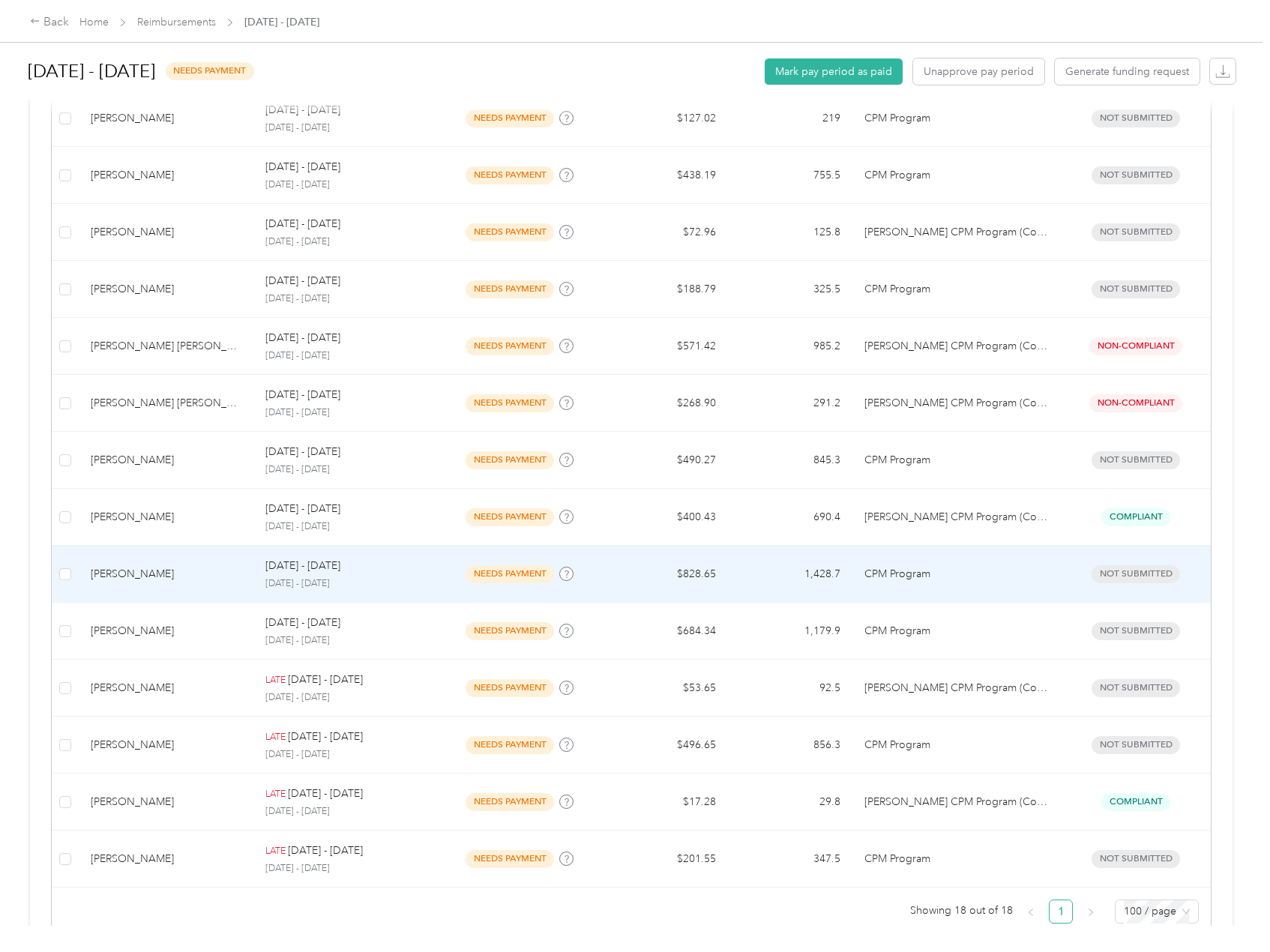
click at [934, 584] on td "CPM Program" at bounding box center [956, 574] width 208 height 57
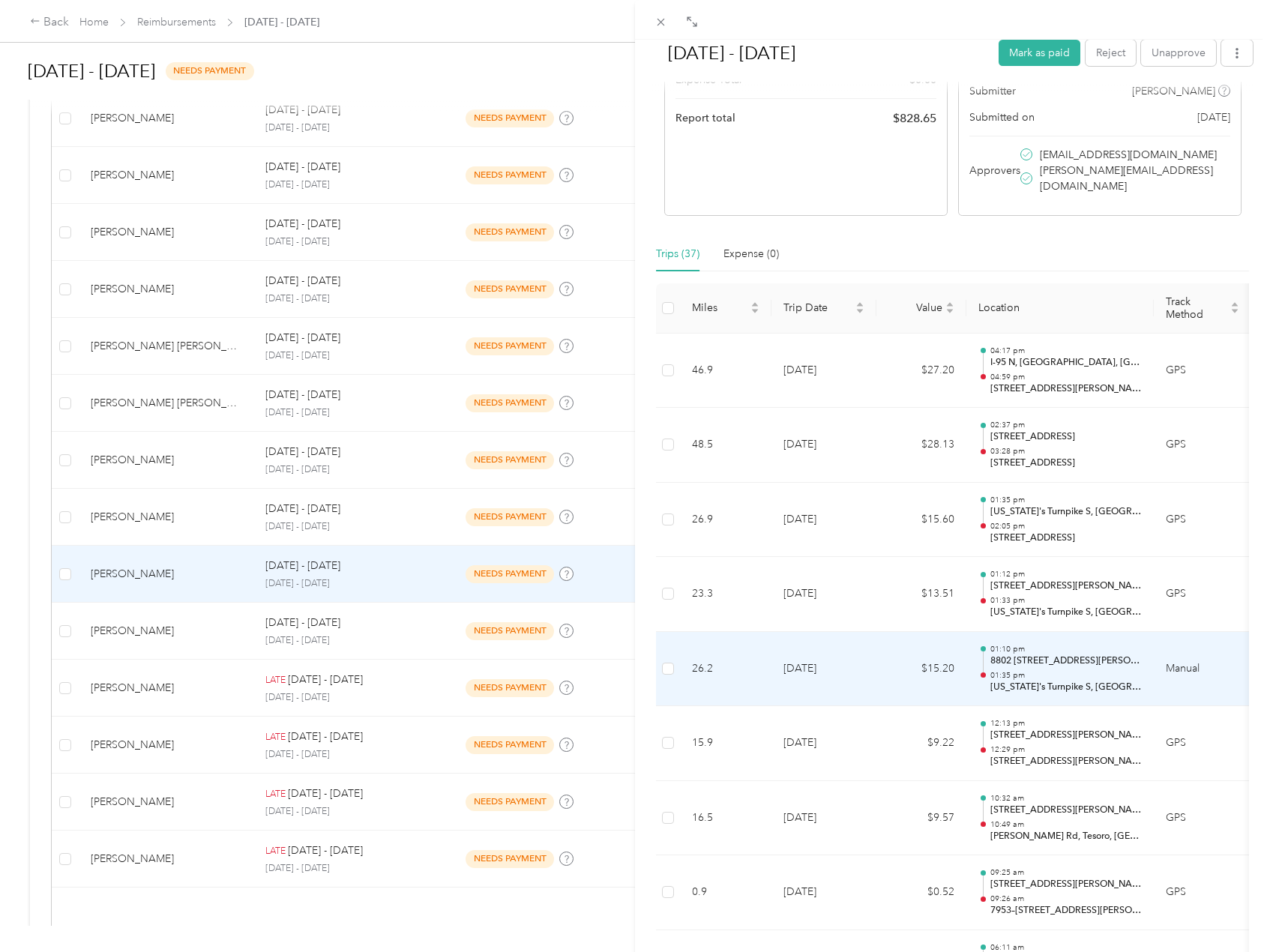
scroll to position [430, 0]
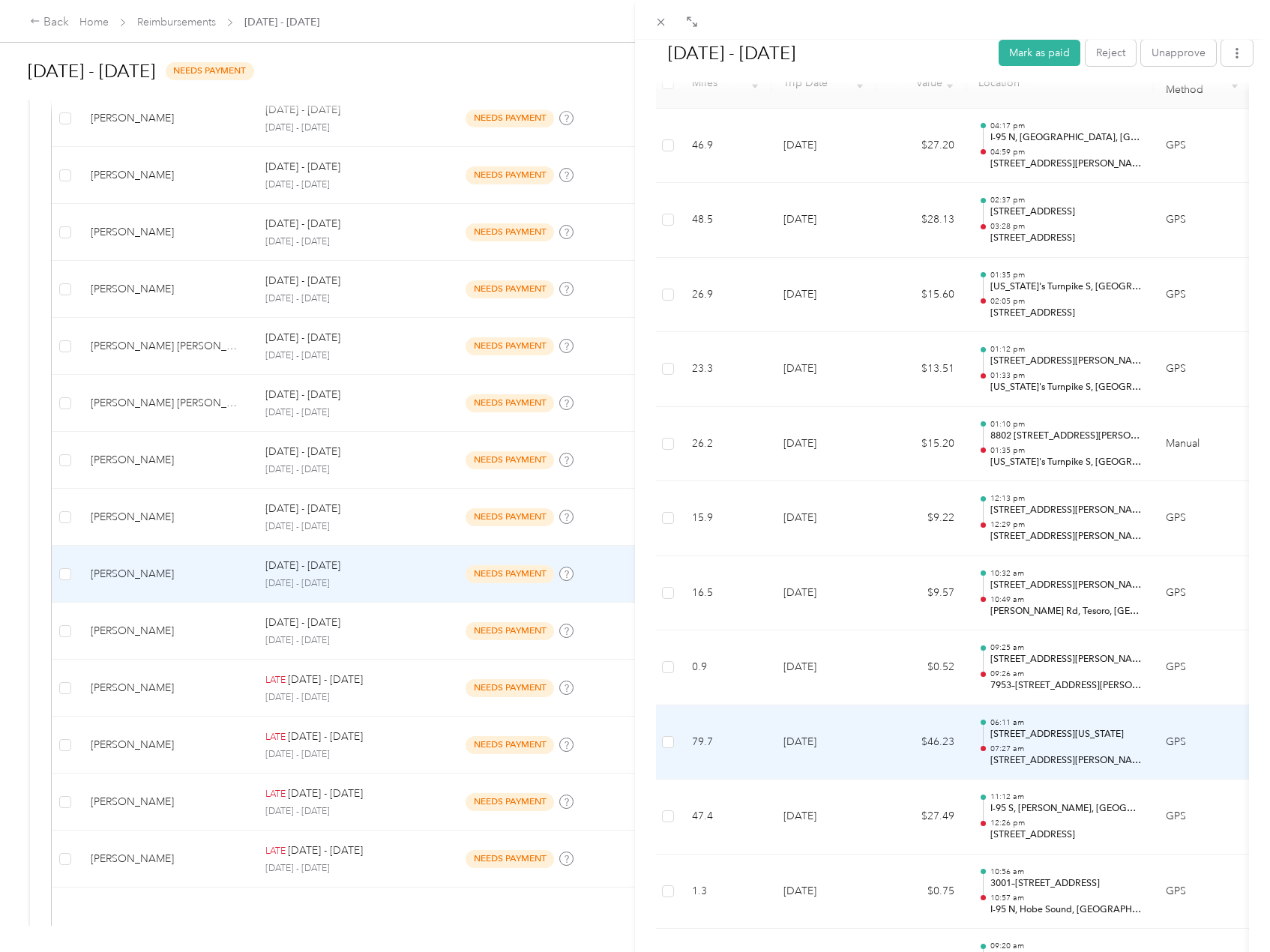
click at [1028, 744] on p "07:27 am" at bounding box center [1066, 749] width 152 height 10
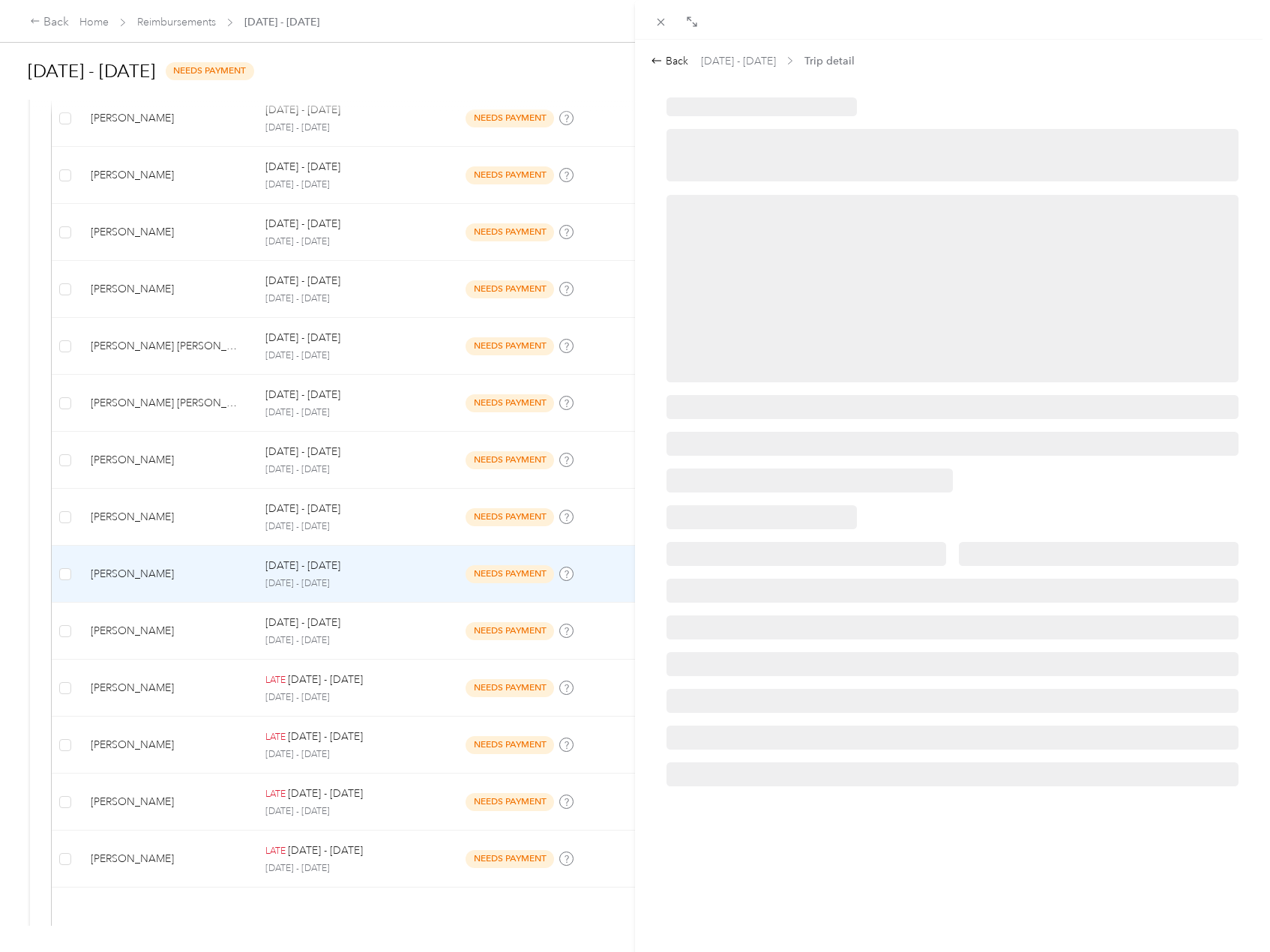
scroll to position [0, 0]
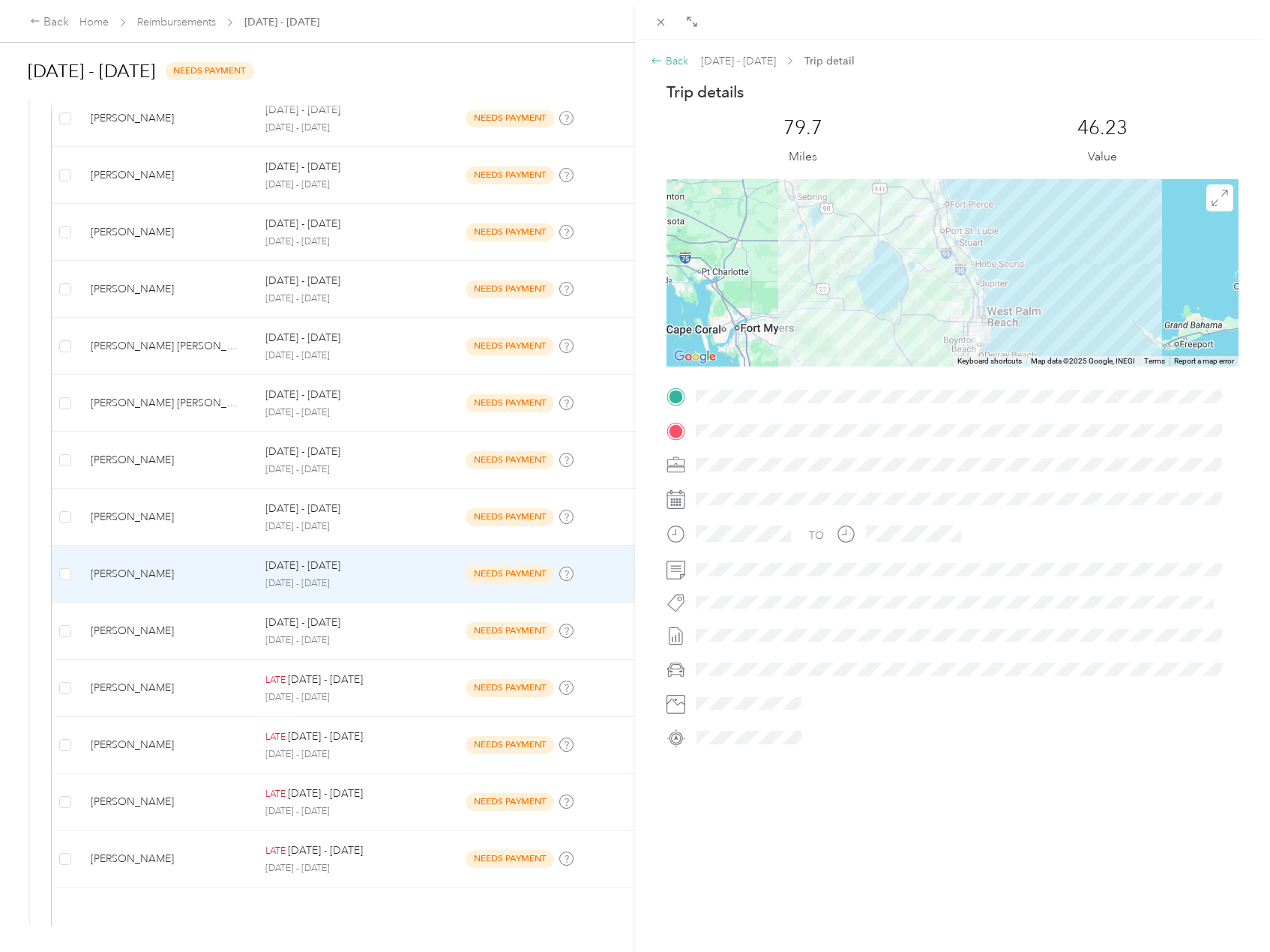
click at [655, 63] on icon at bounding box center [656, 61] width 12 height 12
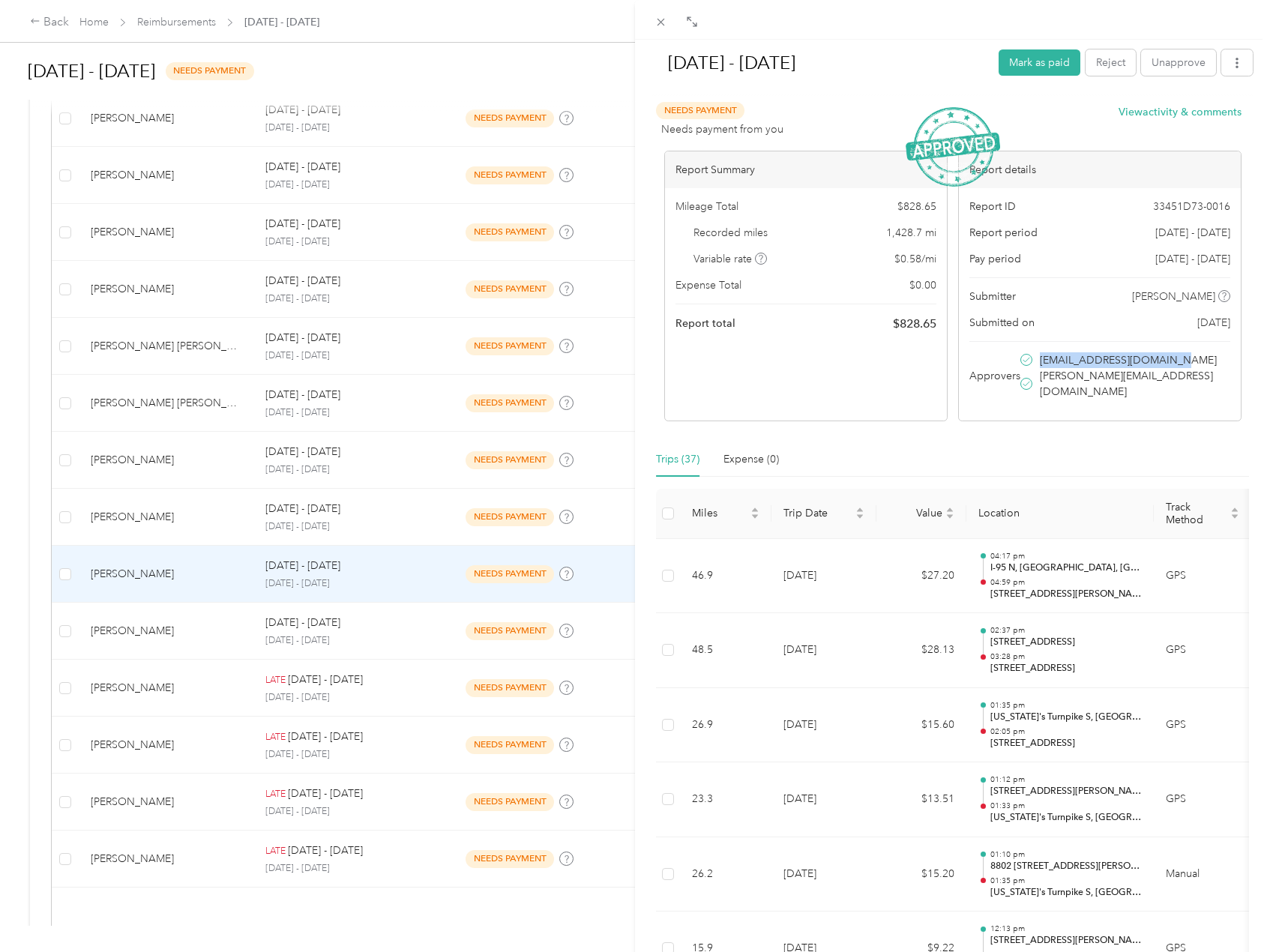
drag, startPoint x: 1080, startPoint y: 358, endPoint x: 1204, endPoint y: 363, distance: 124.1
click at [1204, 363] on span "[EMAIL_ADDRESS][DOMAIN_NAME]" at bounding box center [1129, 360] width 177 height 15
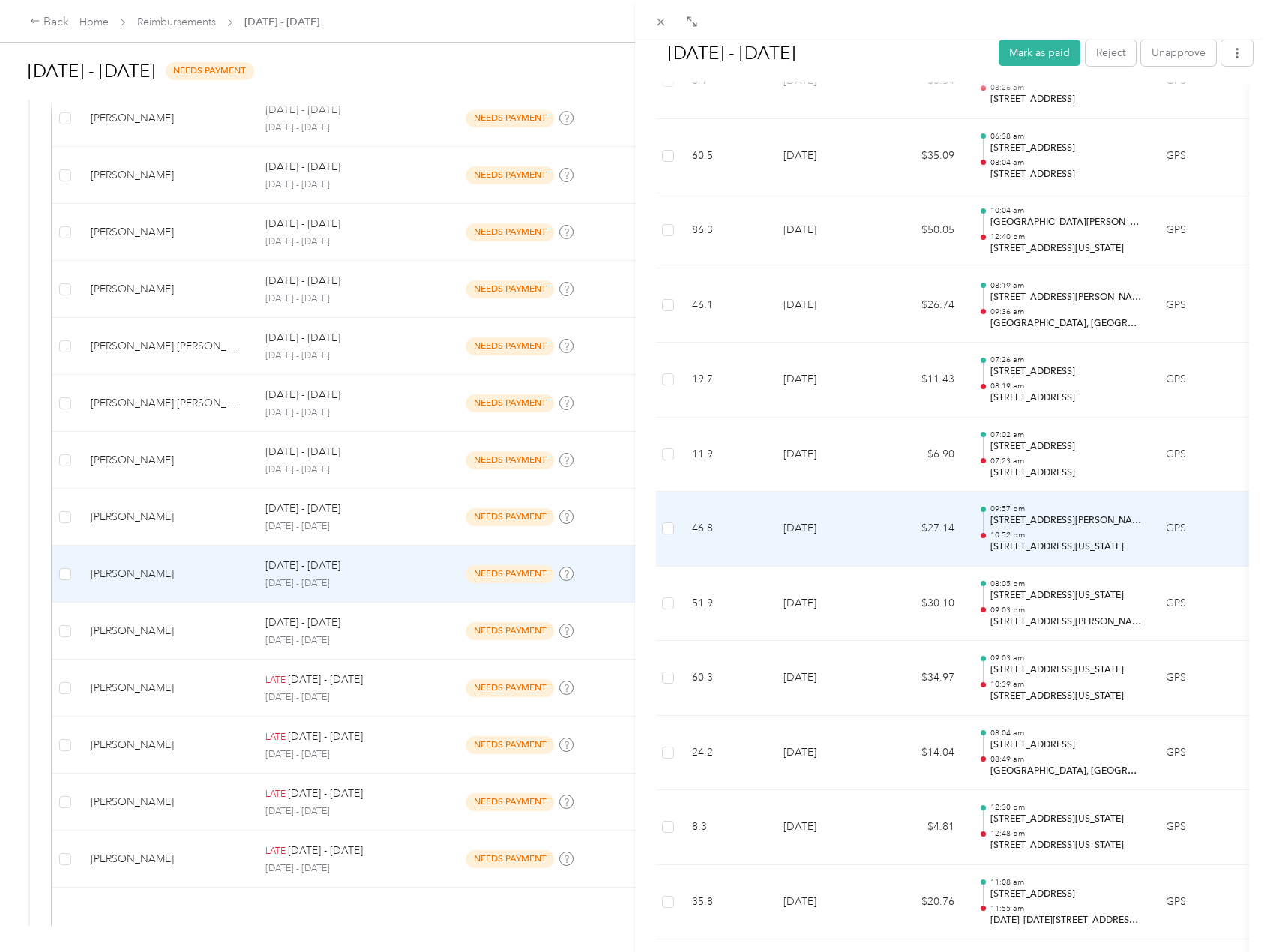
scroll to position [1985, 0]
